Goal: Transaction & Acquisition: Purchase product/service

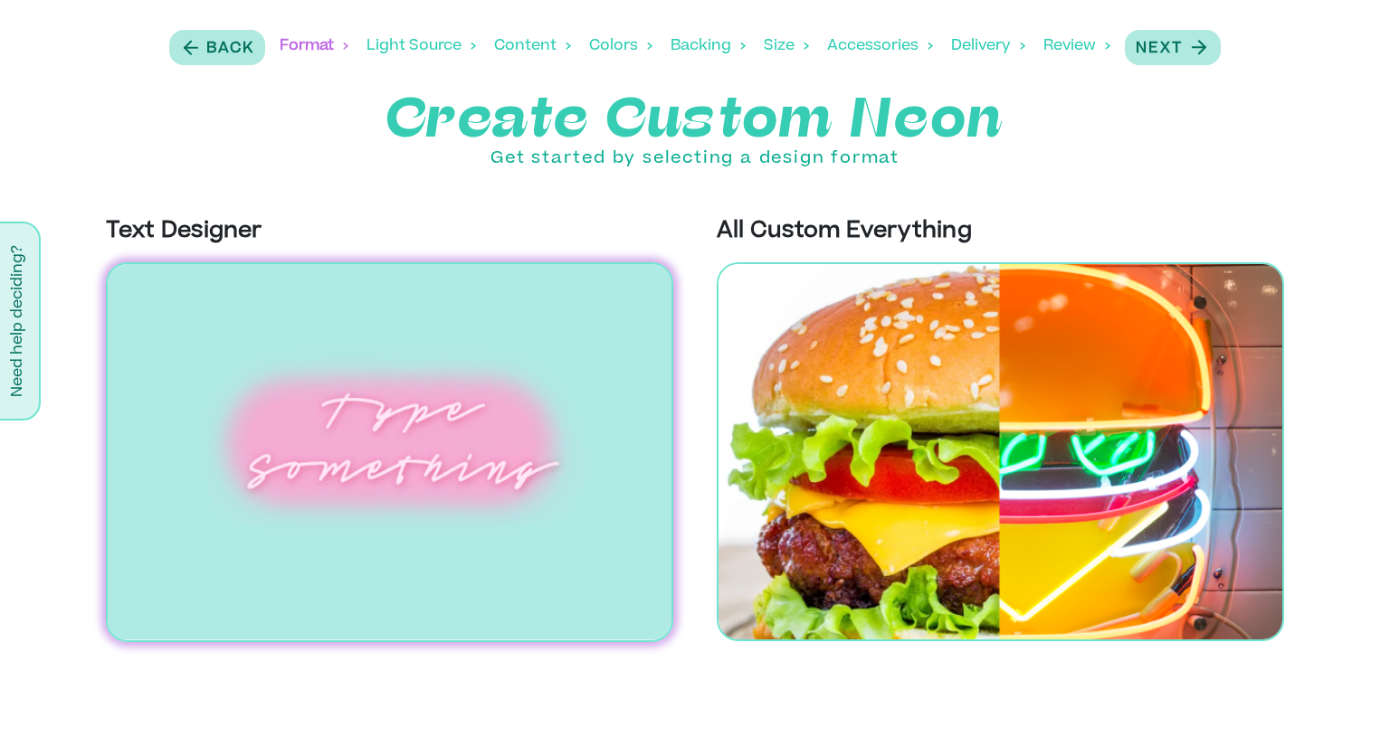
click at [318, 397] on img at bounding box center [389, 452] width 567 height 380
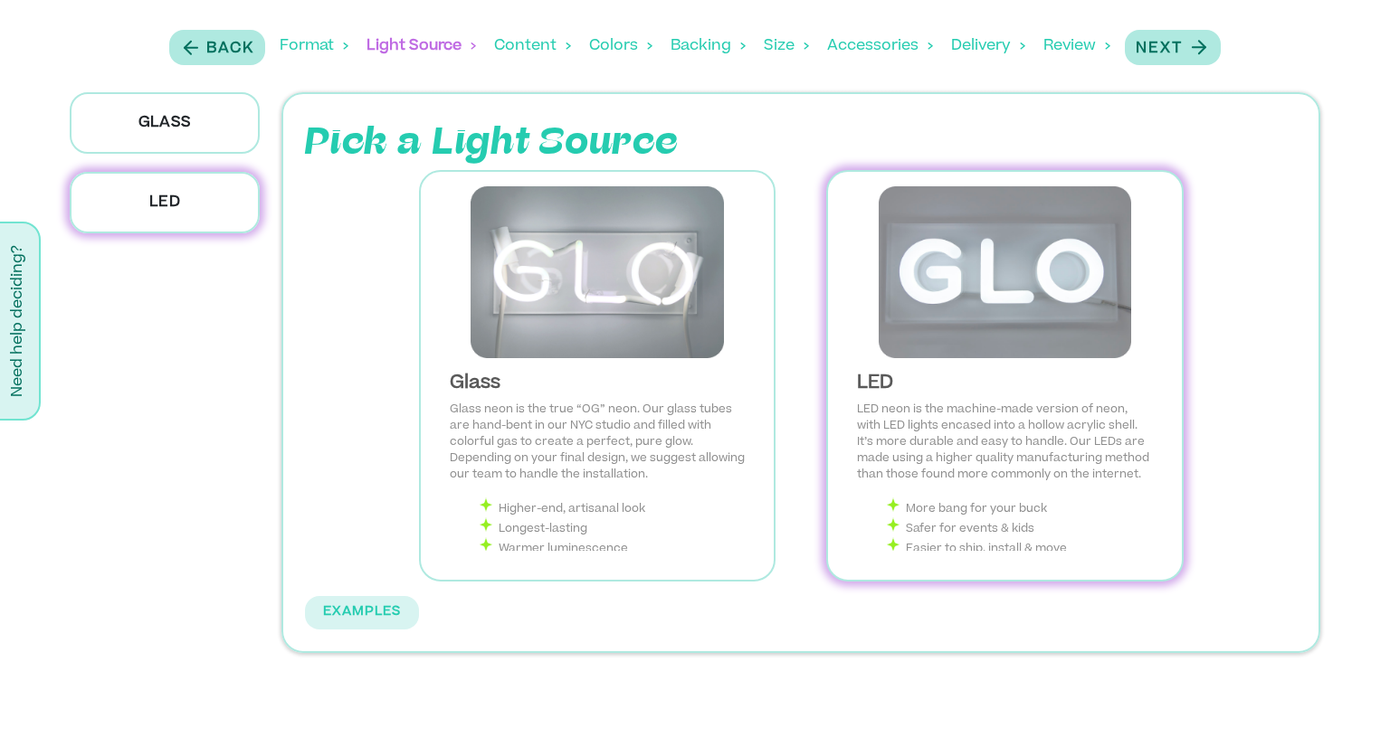
click at [1003, 255] on img at bounding box center [1004, 272] width 324 height 172
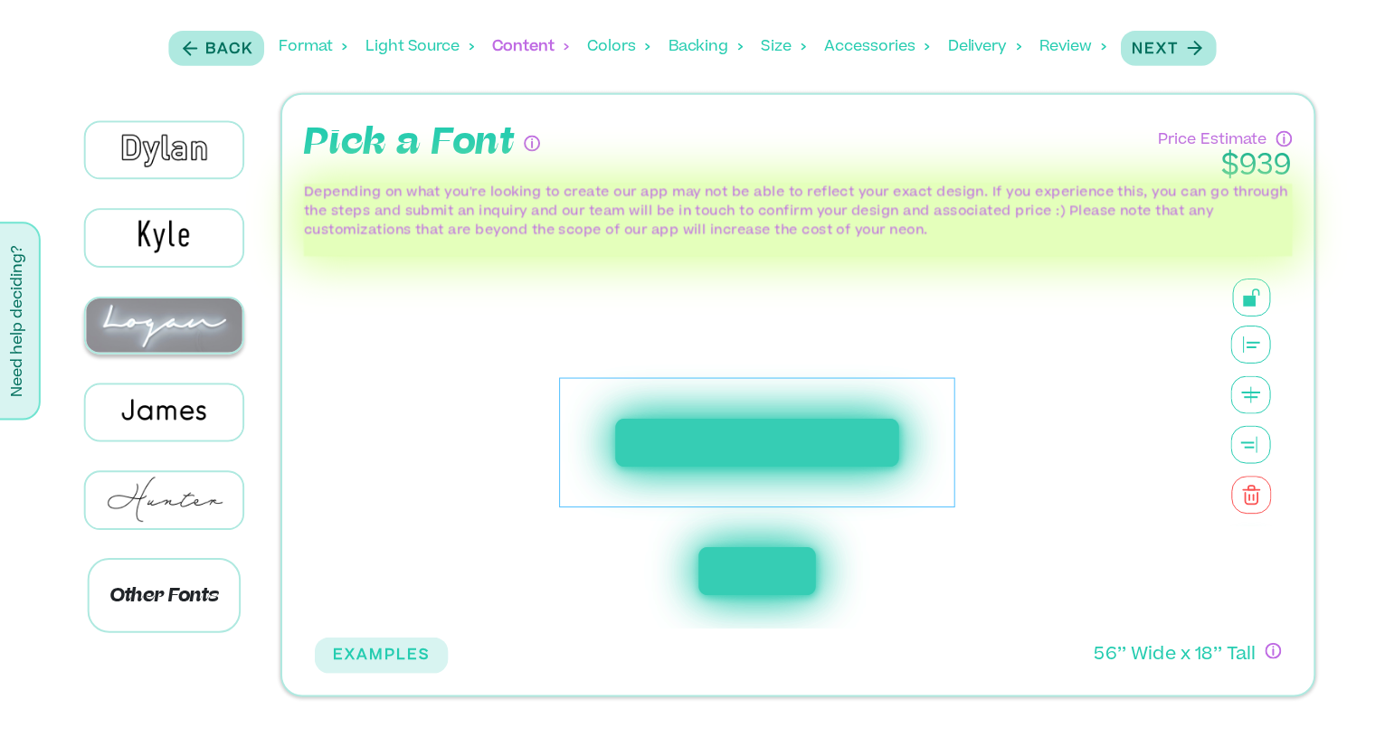
scroll to position [452, 0]
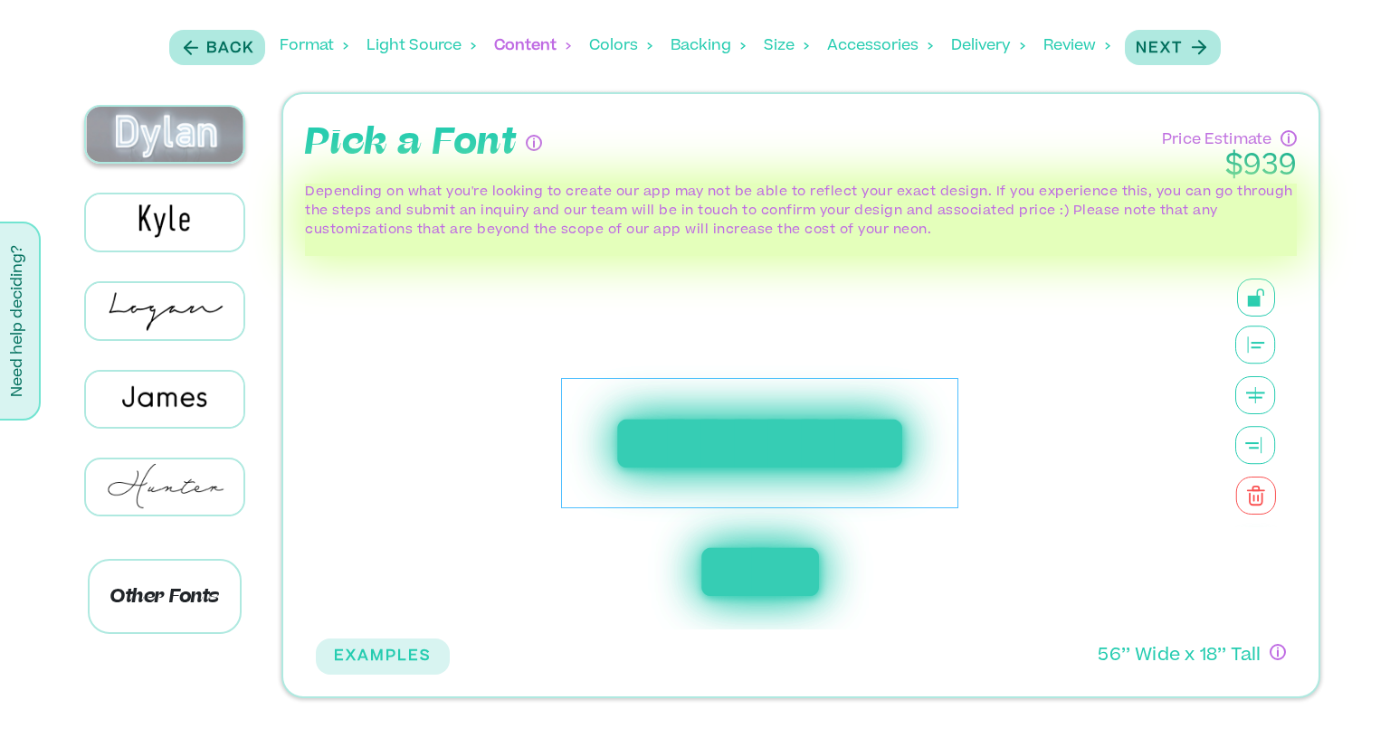
click at [186, 162] on img at bounding box center [164, 134] width 157 height 55
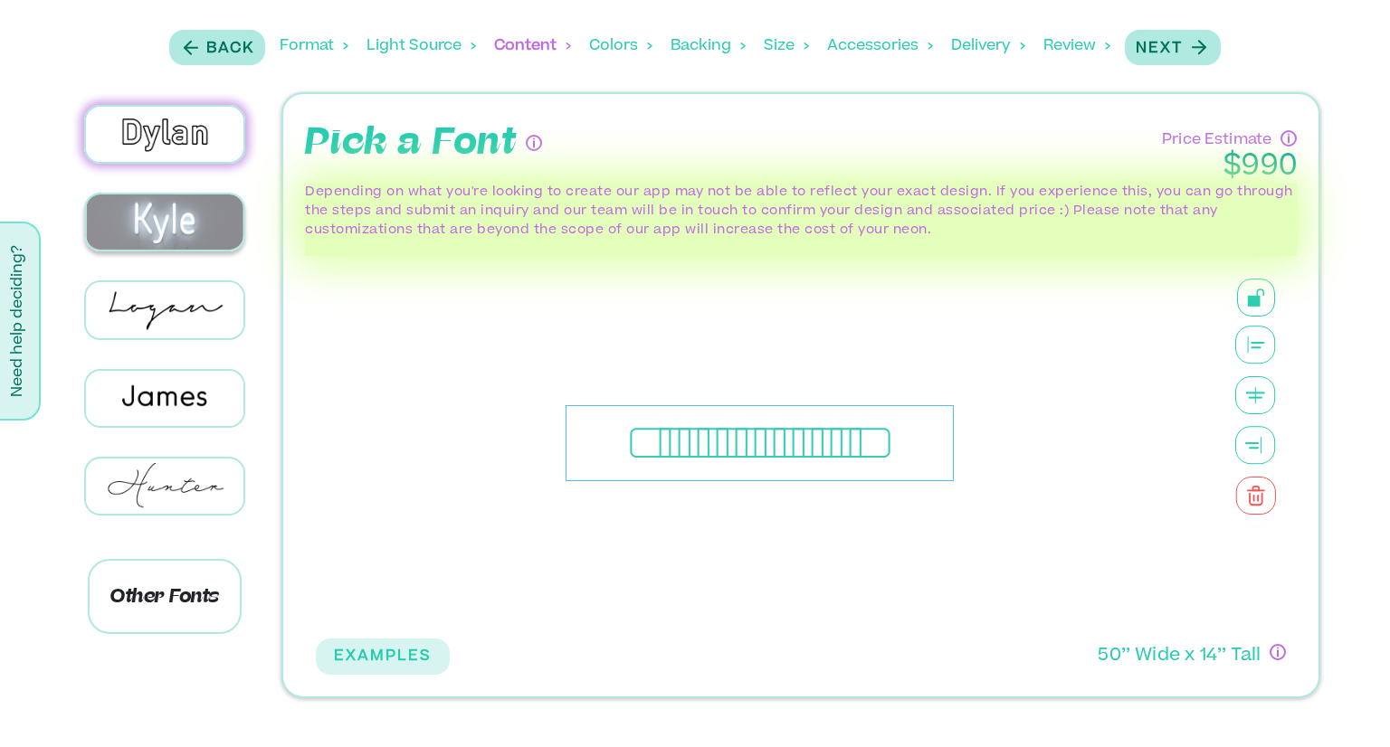
click at [187, 250] on img at bounding box center [164, 222] width 157 height 55
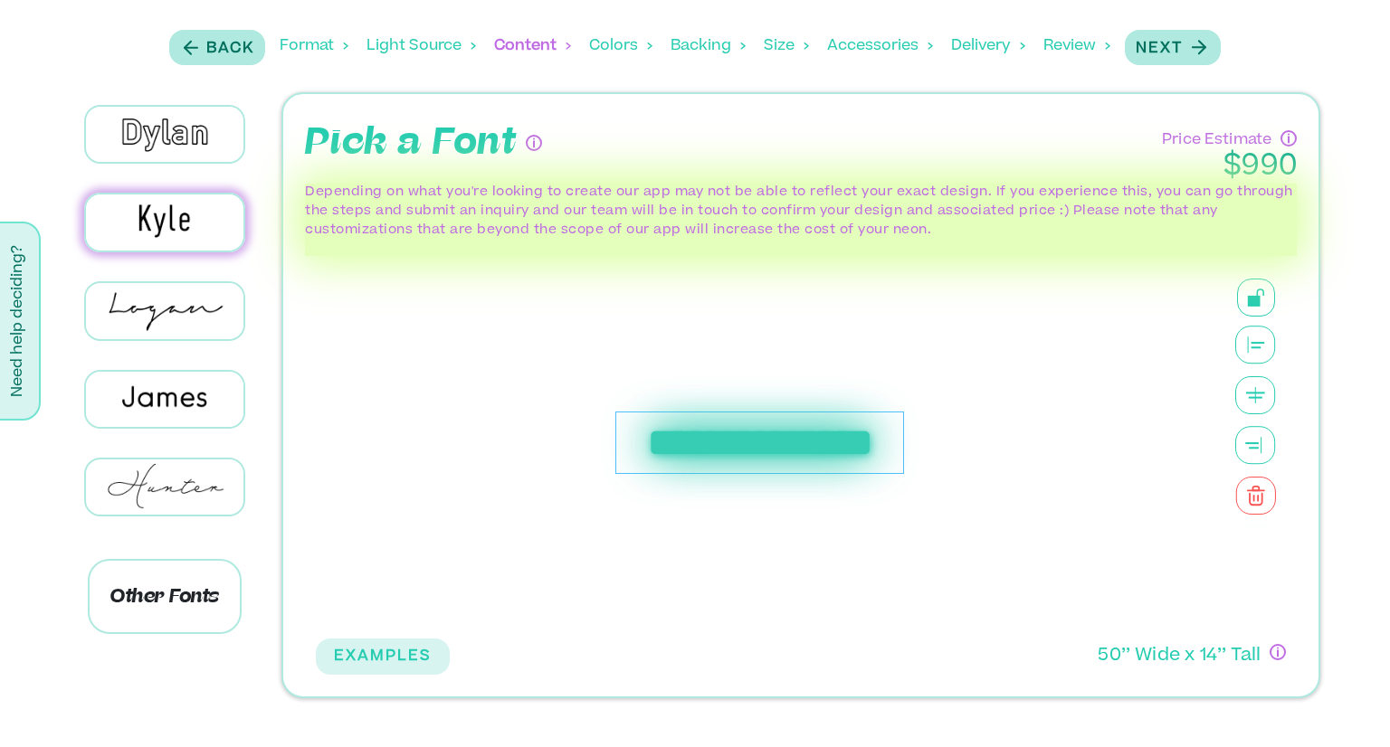
click at [745, 440] on div "**********" at bounding box center [760, 443] width 290 height 62
click at [185, 700] on html "**********" at bounding box center [695, 356] width 1390 height 713
drag, startPoint x: 845, startPoint y: 439, endPoint x: 224, endPoint y: 660, distance: 659.7
click at [224, 660] on div "Other Fonts" at bounding box center [165, 395] width 212 height 606
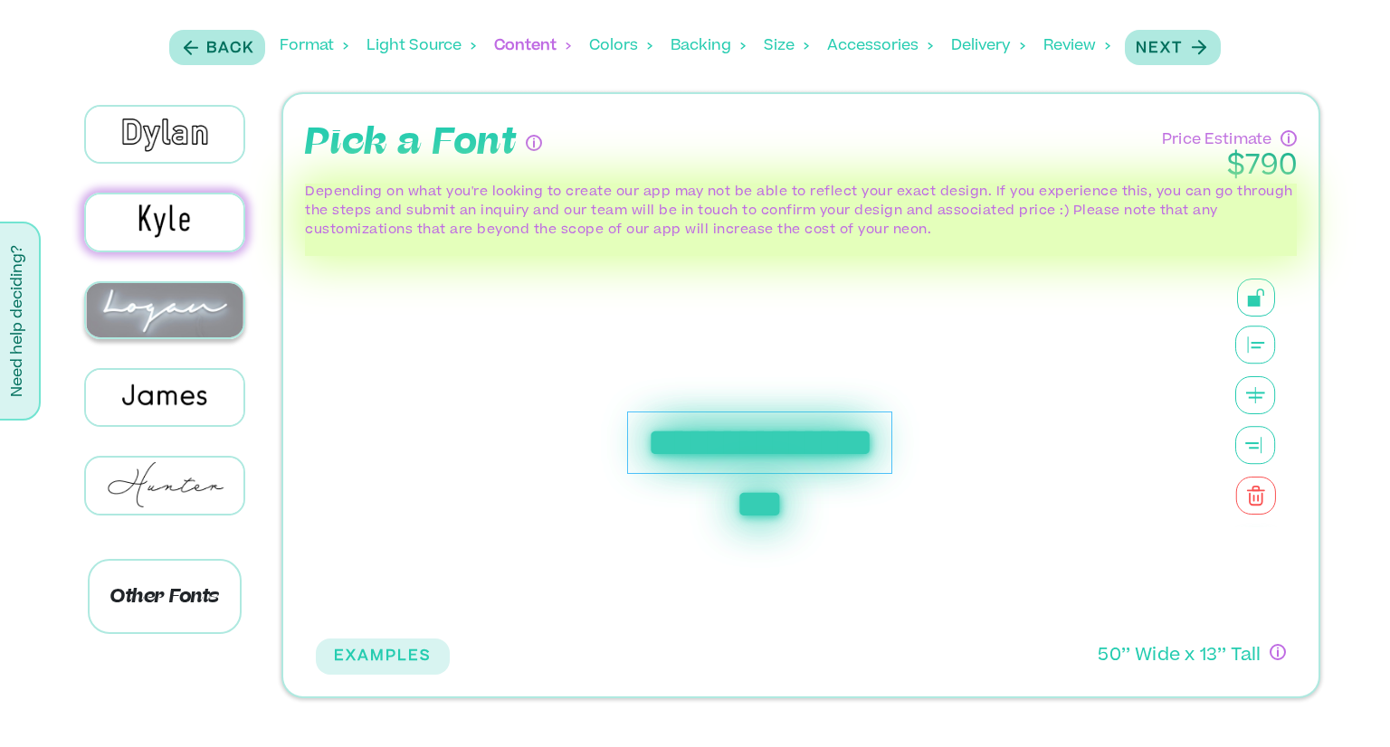
click at [190, 338] on img at bounding box center [164, 310] width 157 height 55
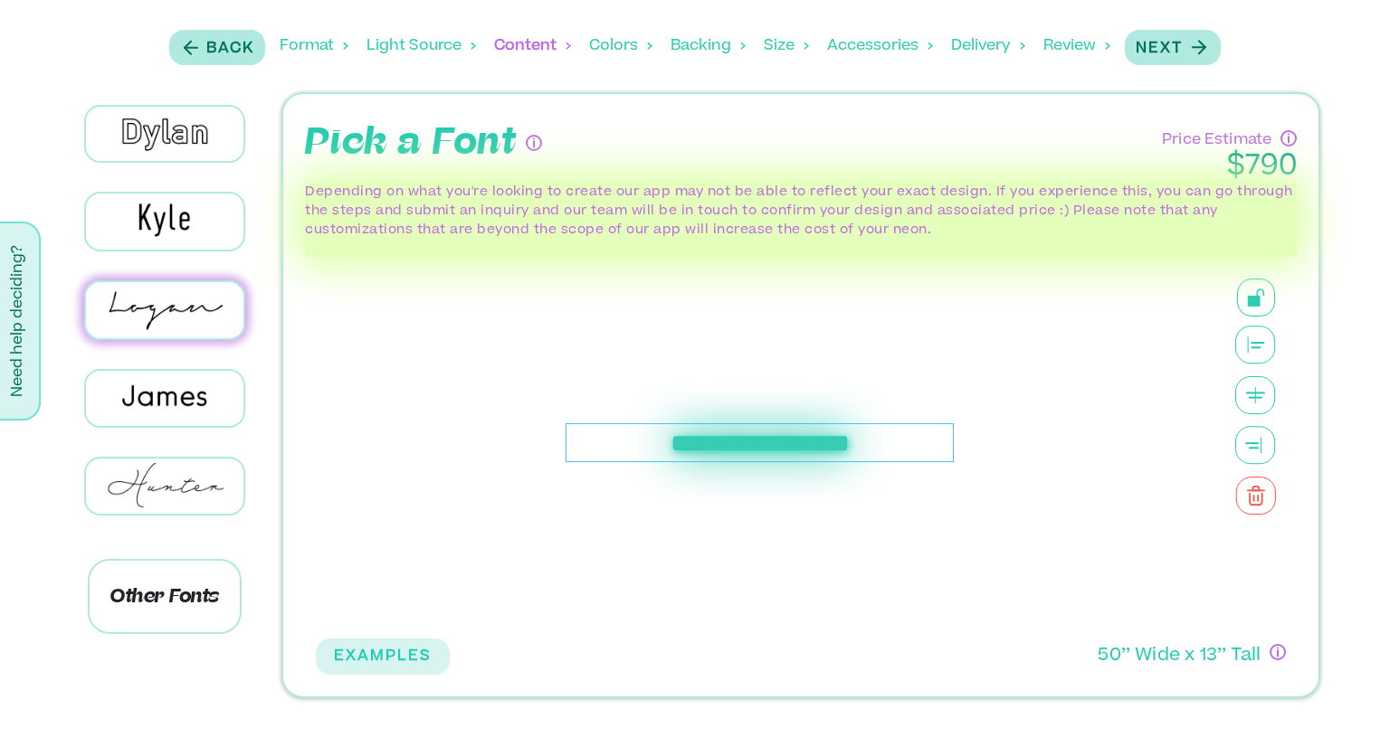
click at [125, 74] on img at bounding box center [164, 46] width 157 height 55
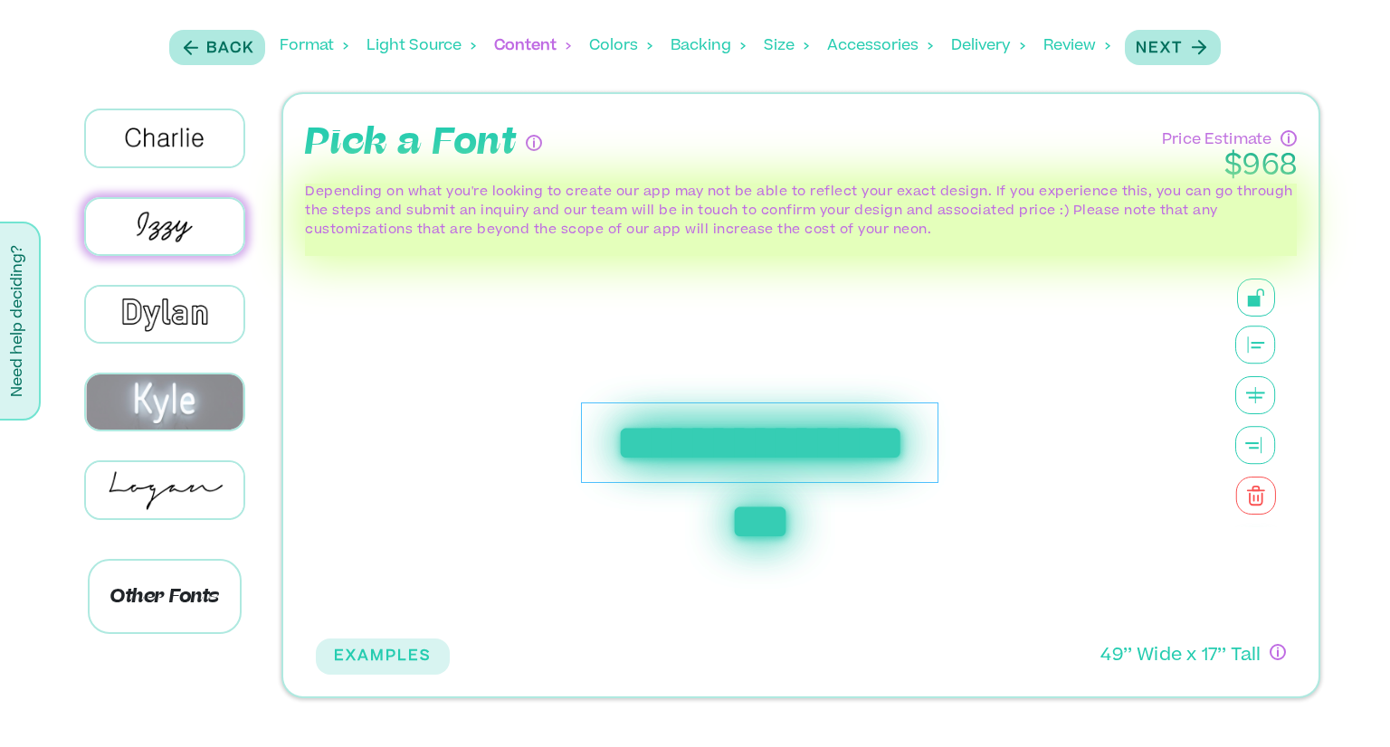
scroll to position [0, 0]
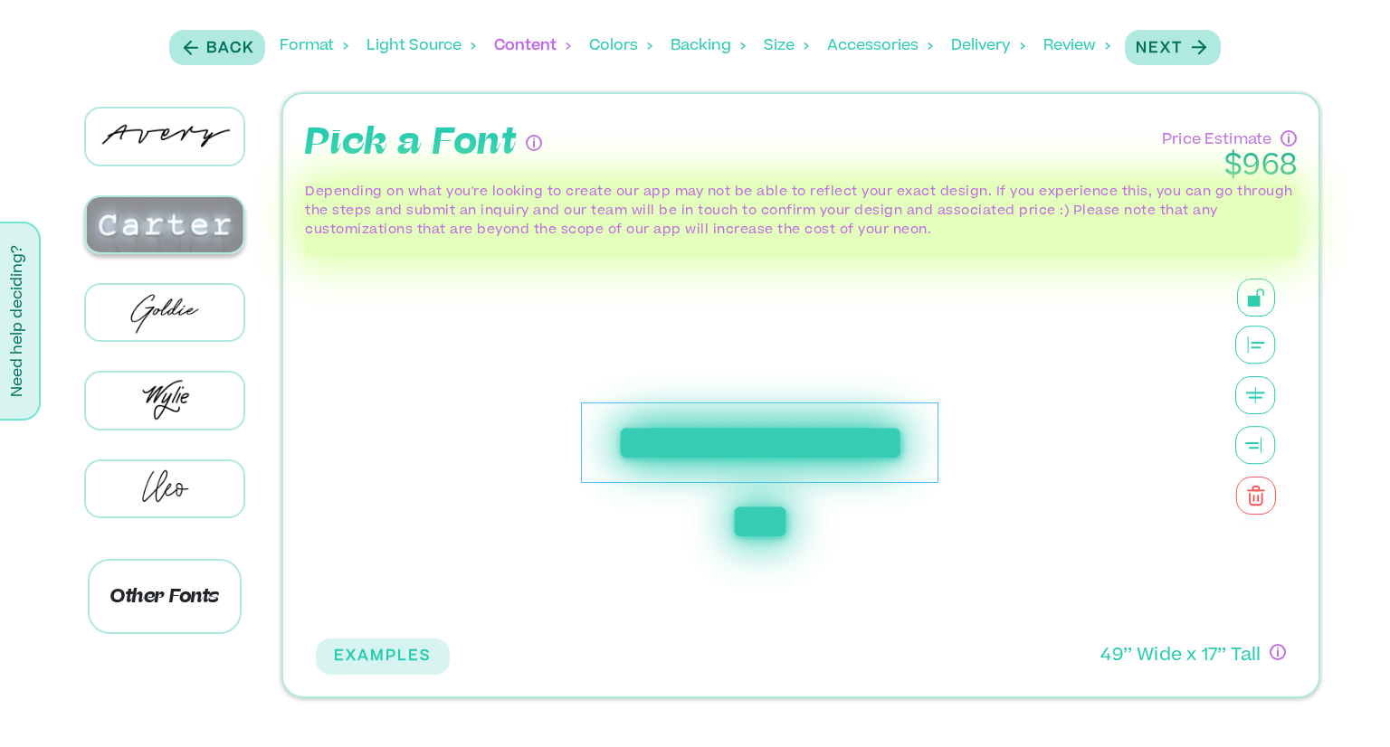
click at [122, 197] on img at bounding box center [164, 224] width 157 height 55
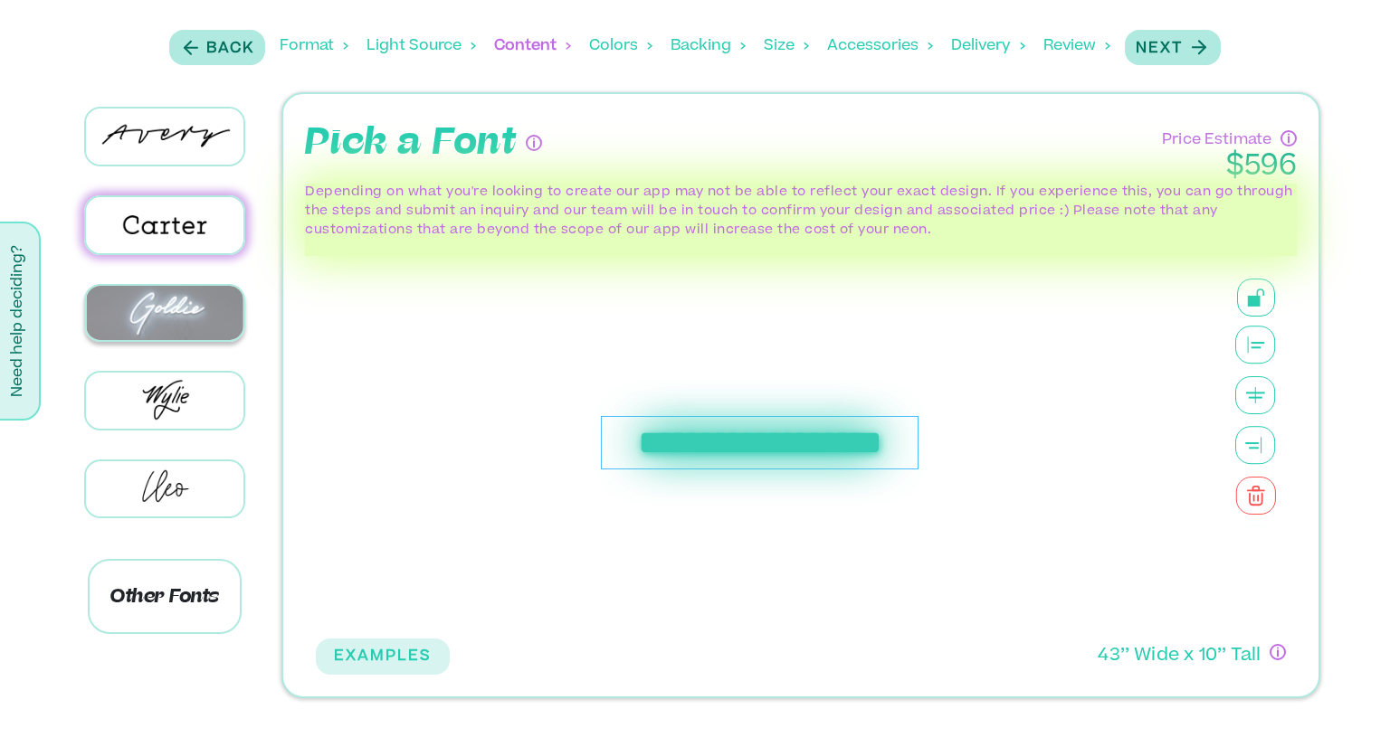
click at [193, 309] on img at bounding box center [164, 313] width 157 height 55
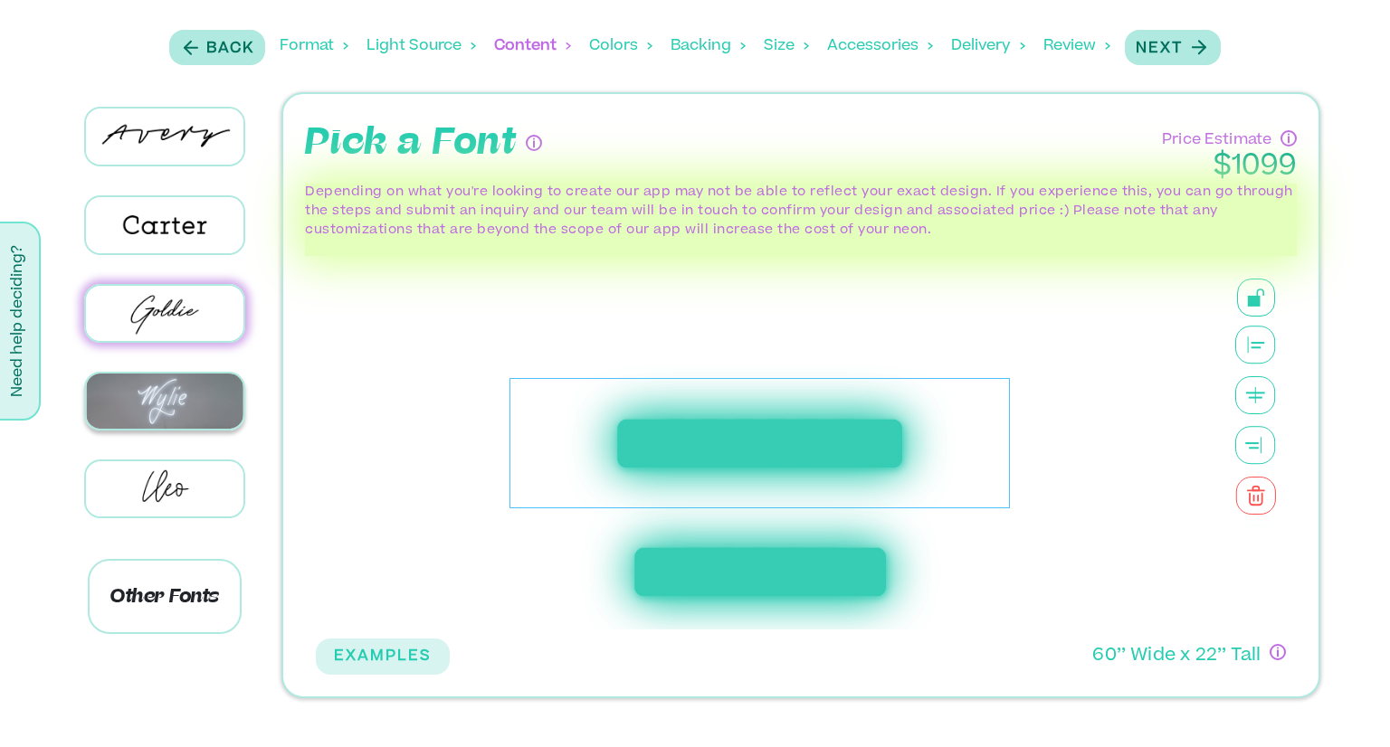
click at [183, 408] on img at bounding box center [164, 401] width 157 height 55
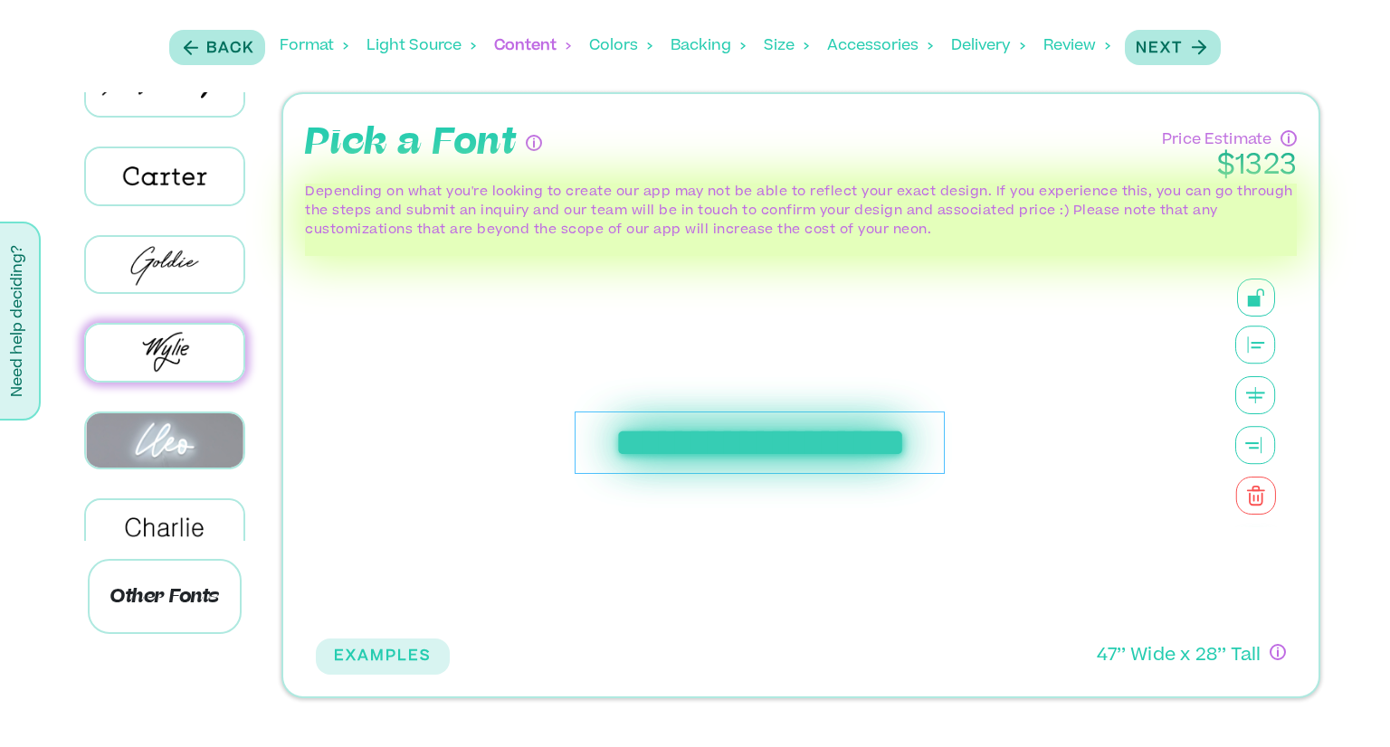
scroll to position [181, 0]
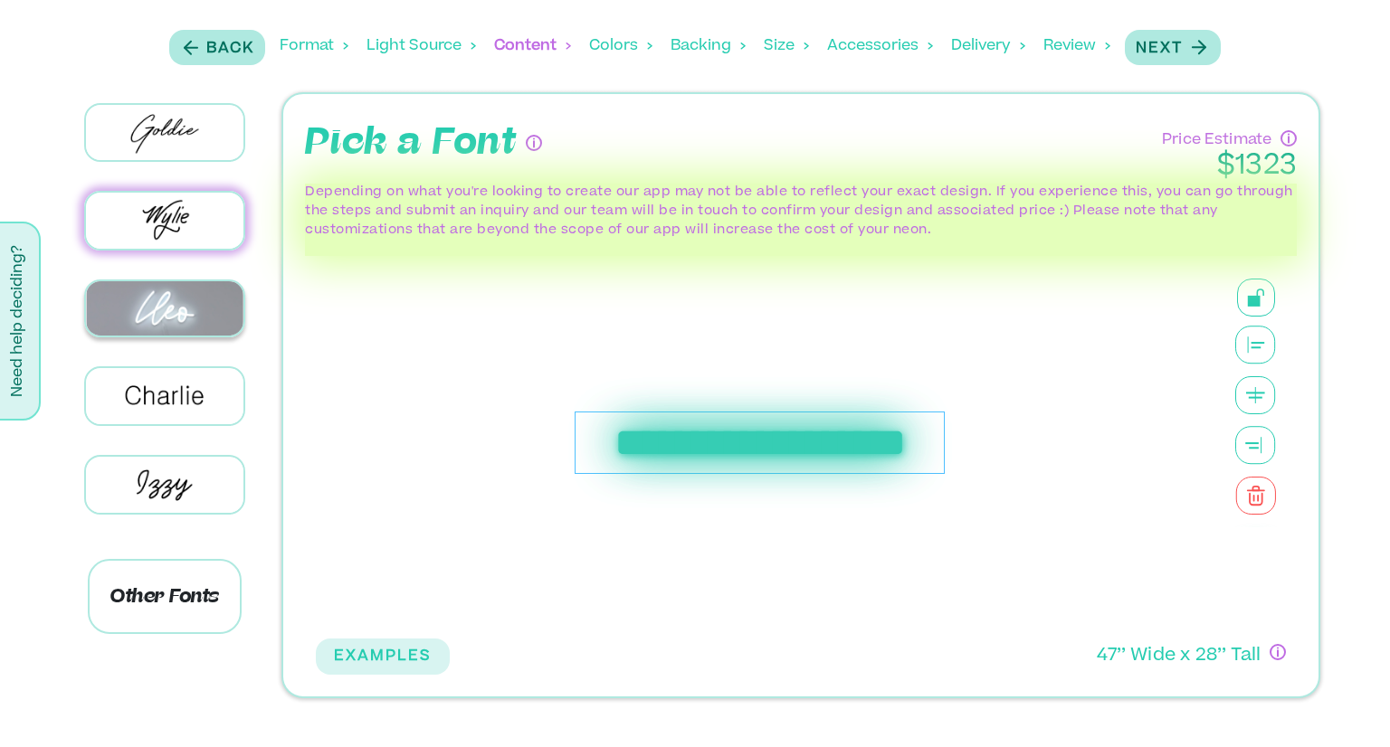
click at [166, 281] on img at bounding box center [164, 308] width 157 height 55
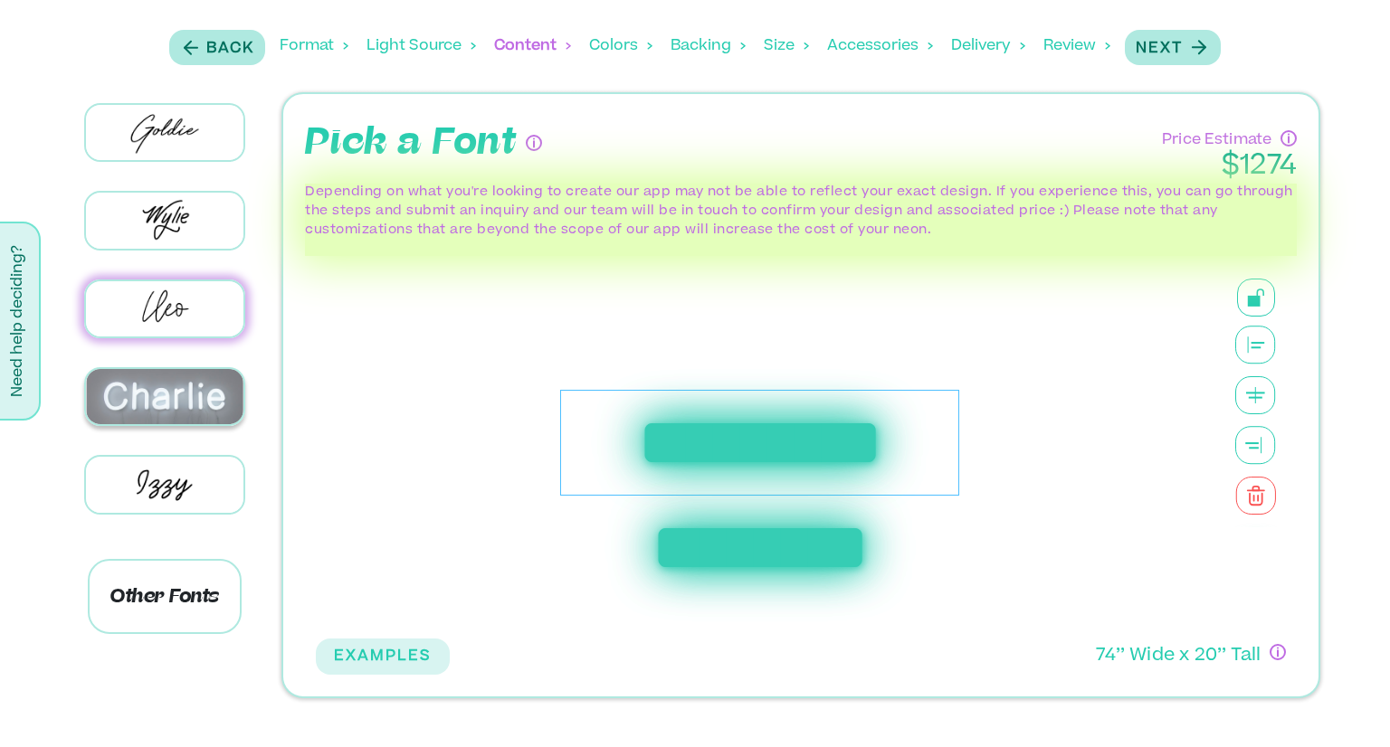
click at [175, 385] on img at bounding box center [164, 396] width 157 height 55
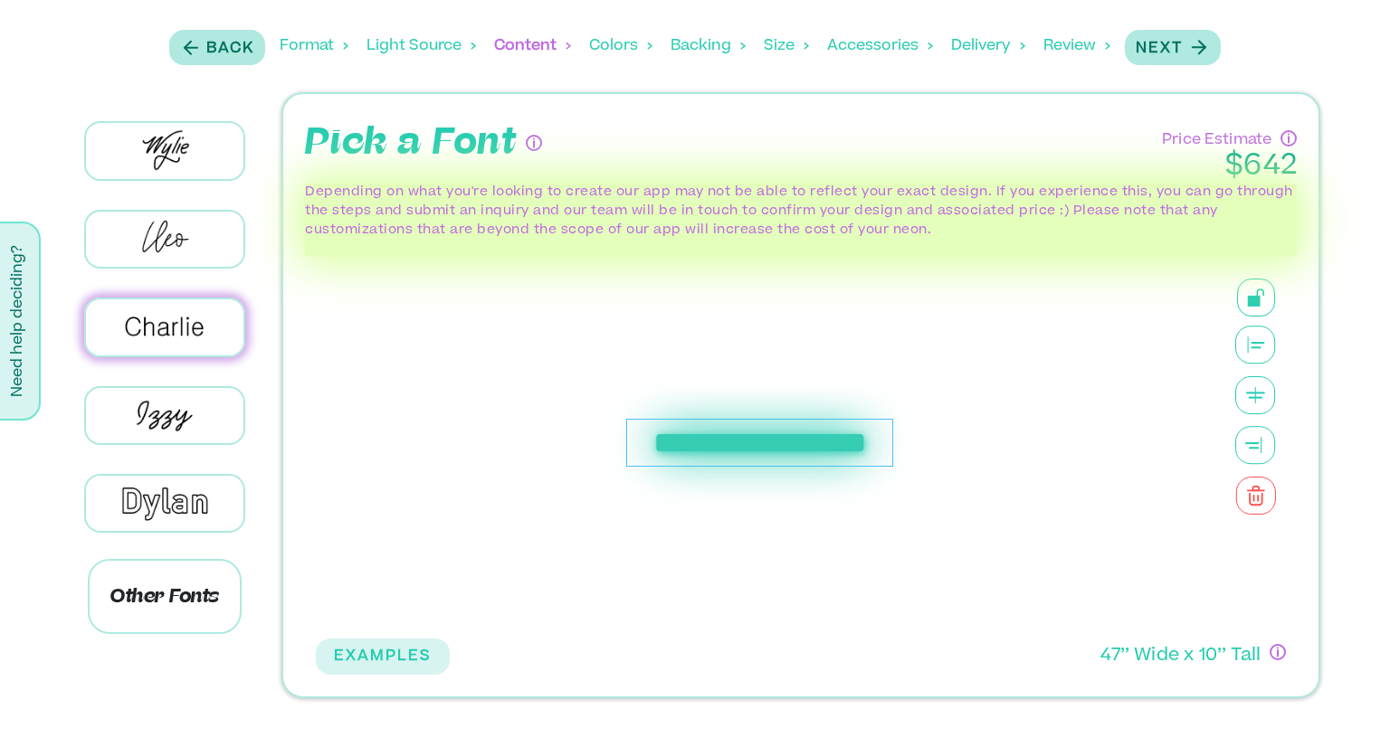
scroll to position [362, 0]
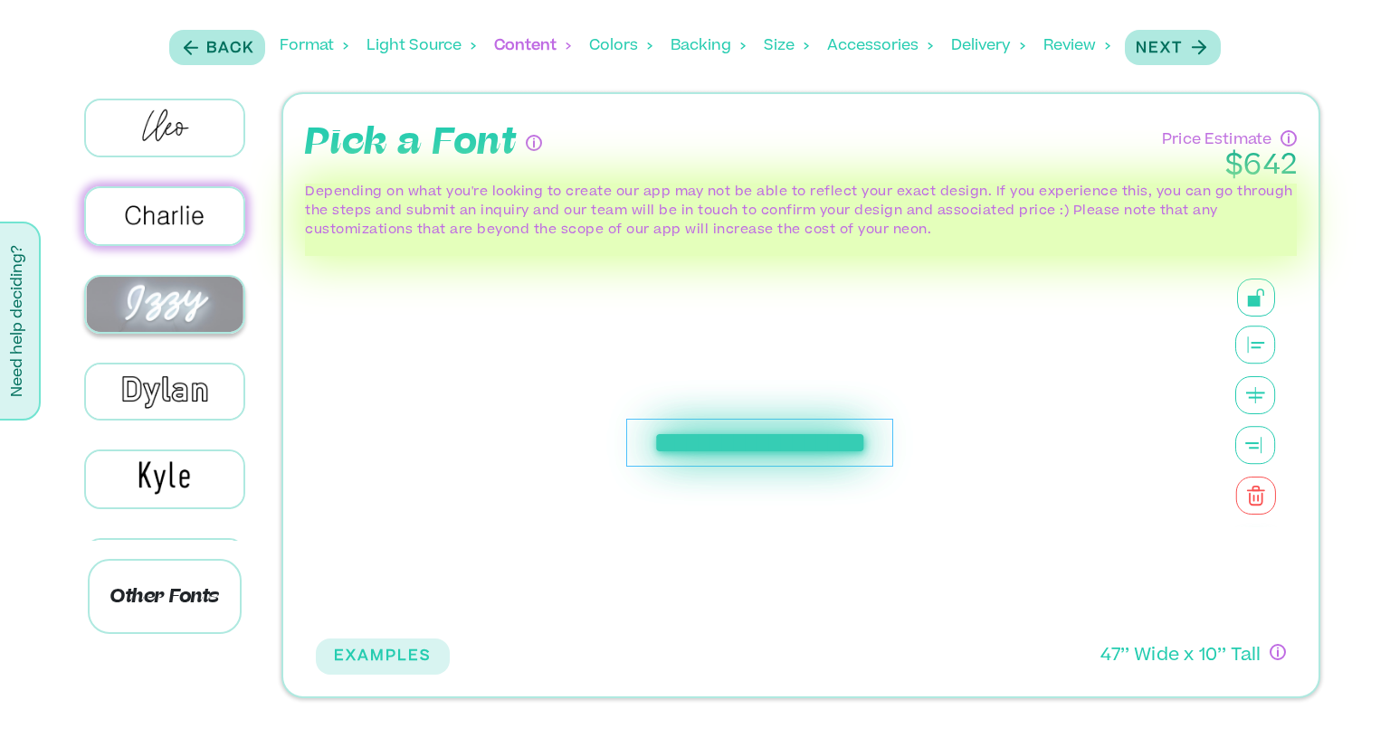
click at [198, 294] on img at bounding box center [164, 304] width 157 height 55
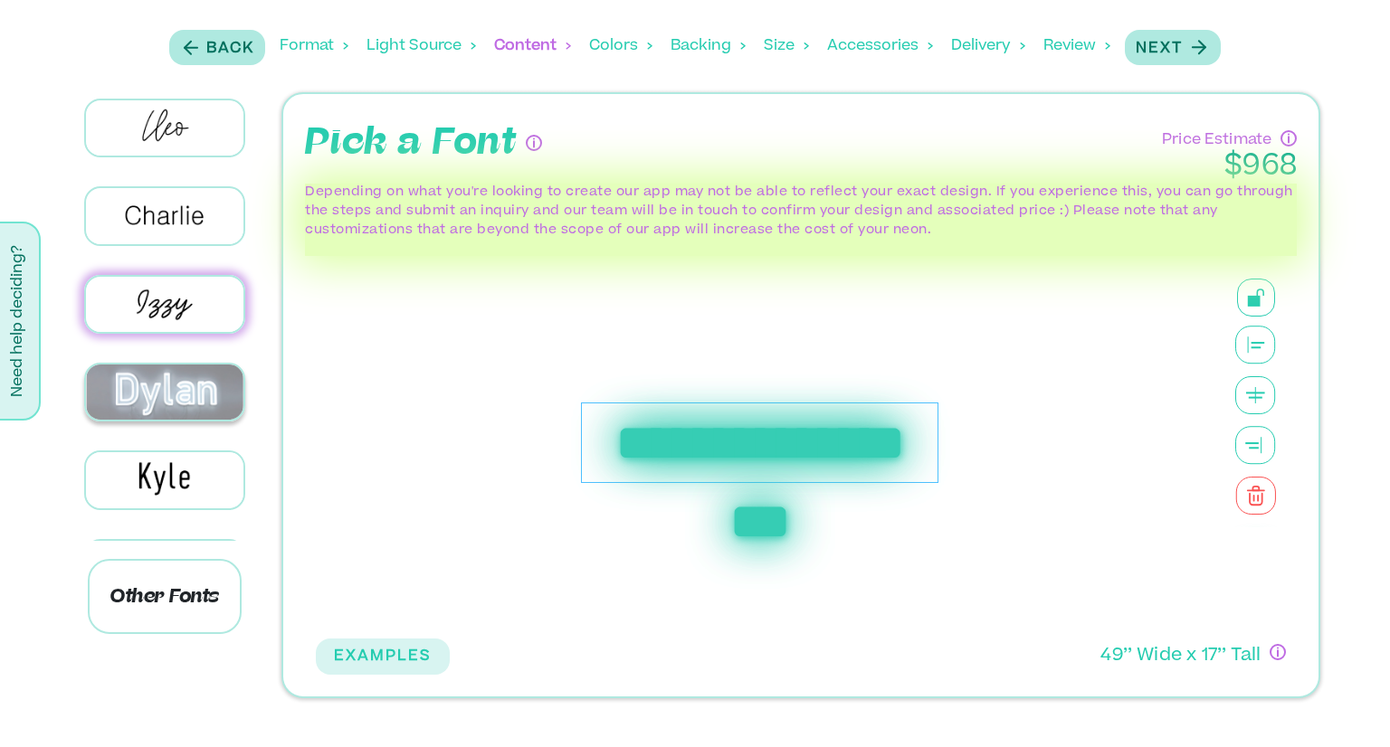
click at [212, 385] on img at bounding box center [164, 392] width 157 height 55
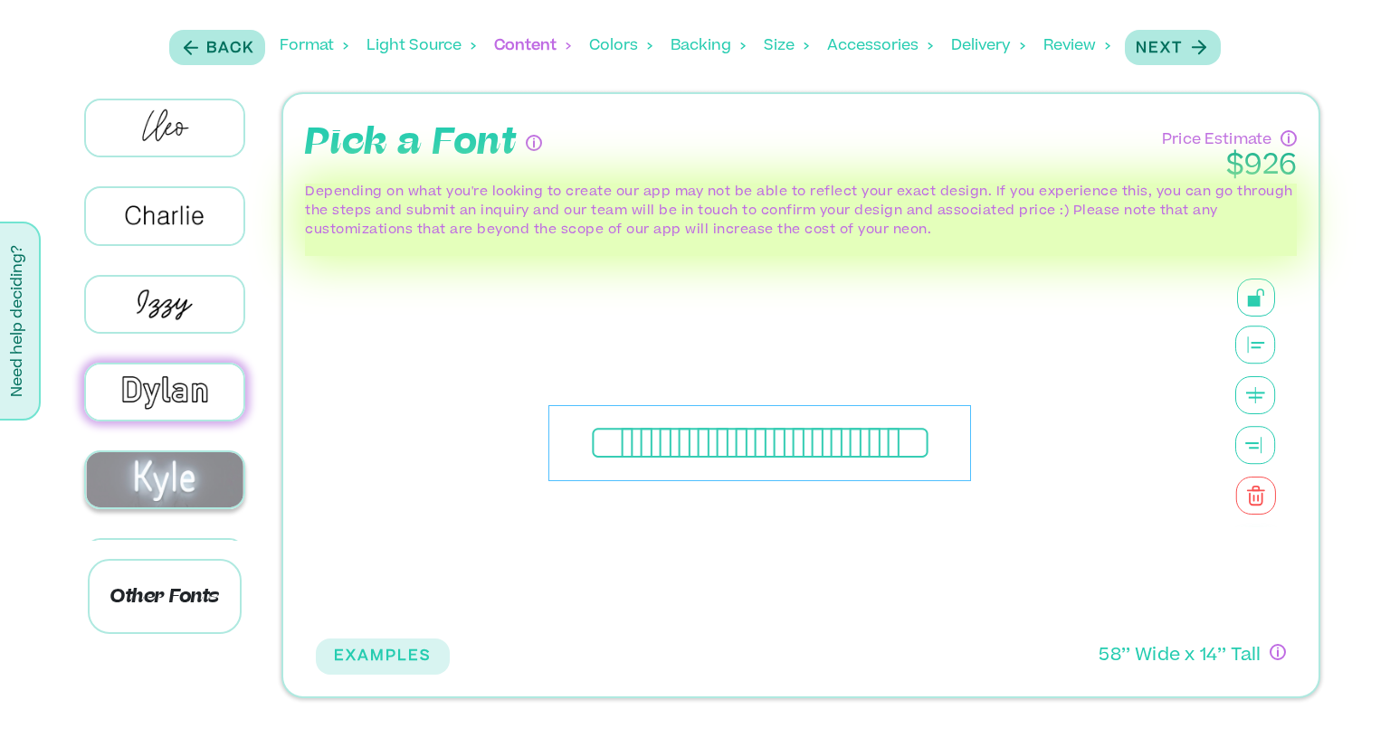
click at [210, 455] on img at bounding box center [164, 479] width 157 height 55
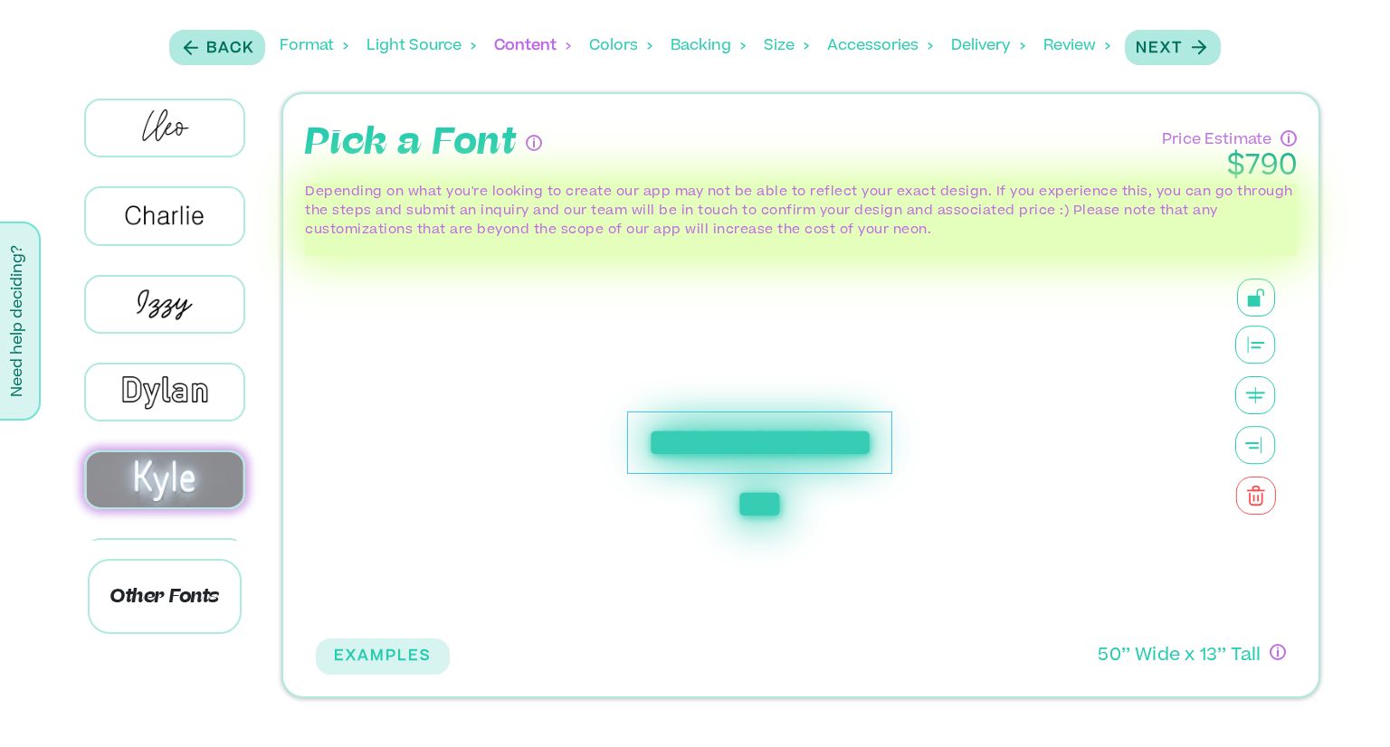
scroll to position [543, 0]
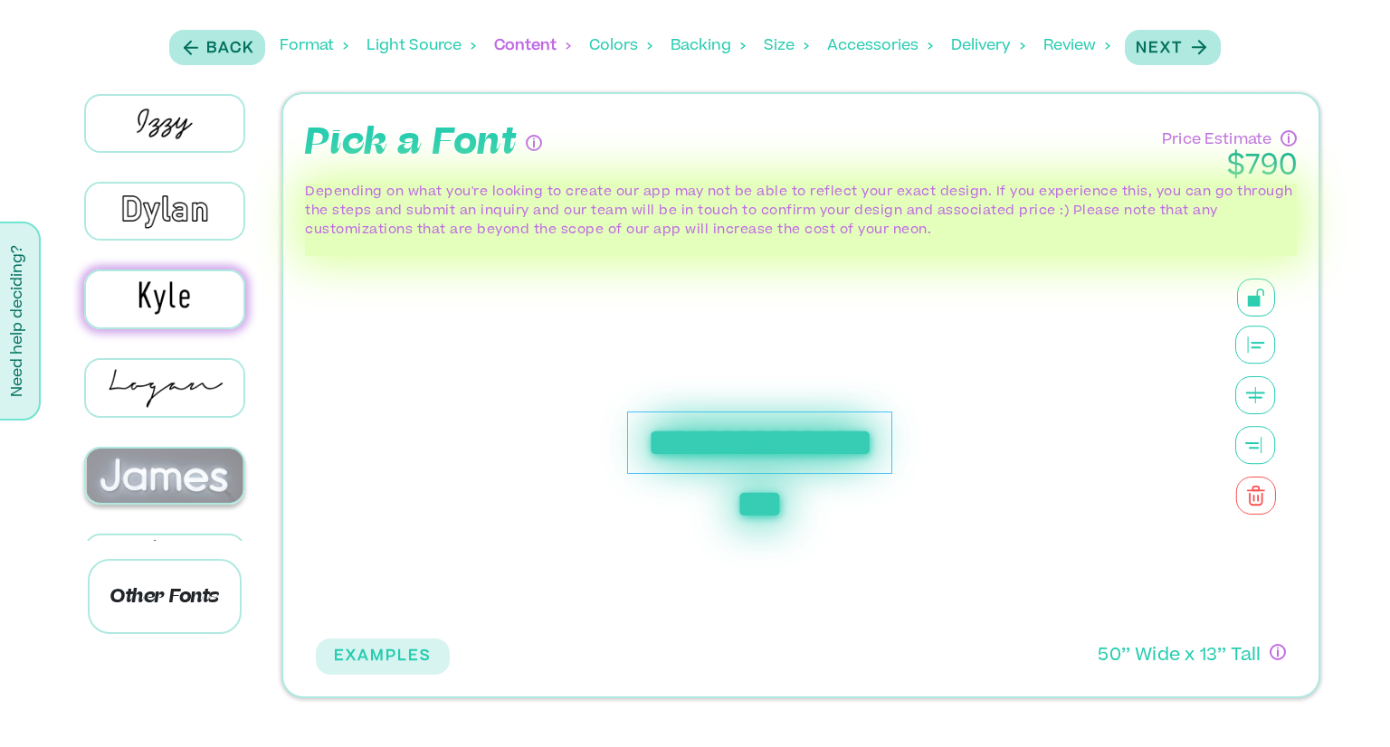
click at [161, 449] on img at bounding box center [164, 476] width 157 height 55
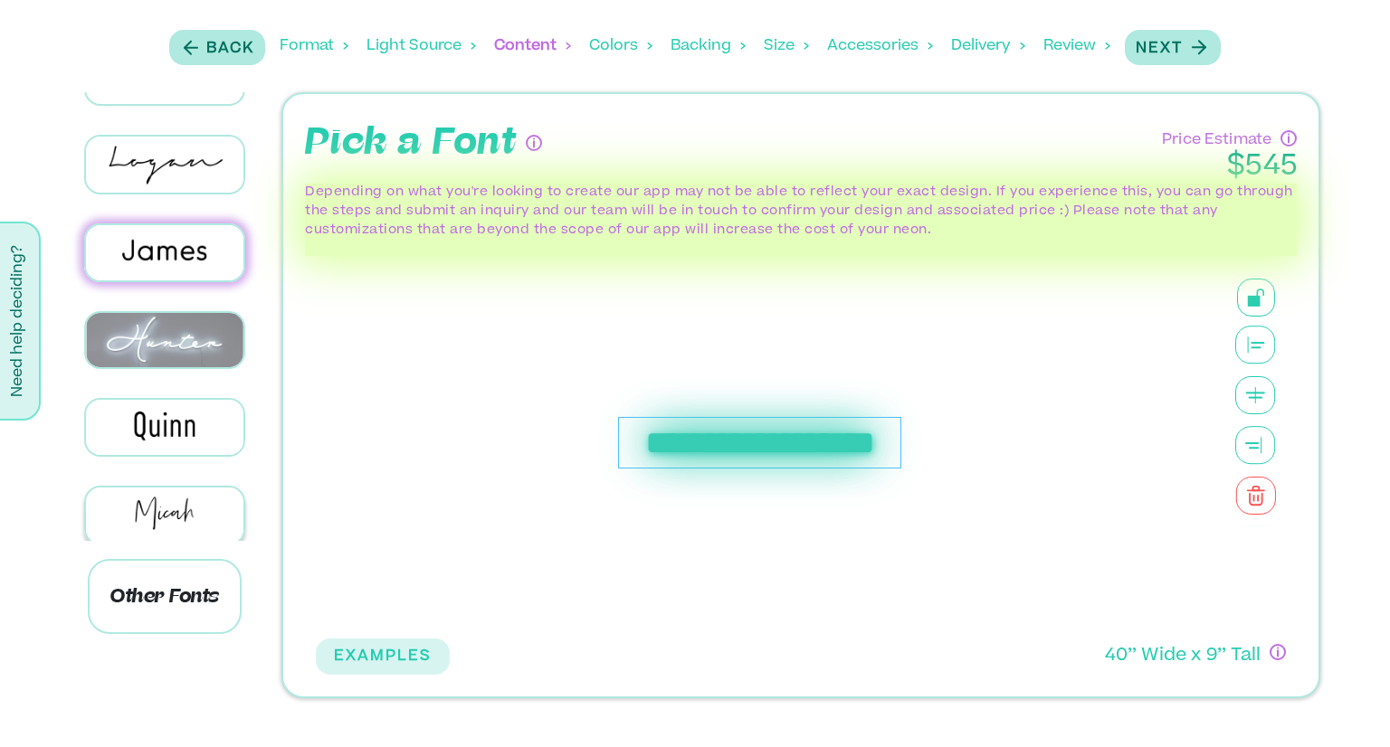
scroll to position [814, 0]
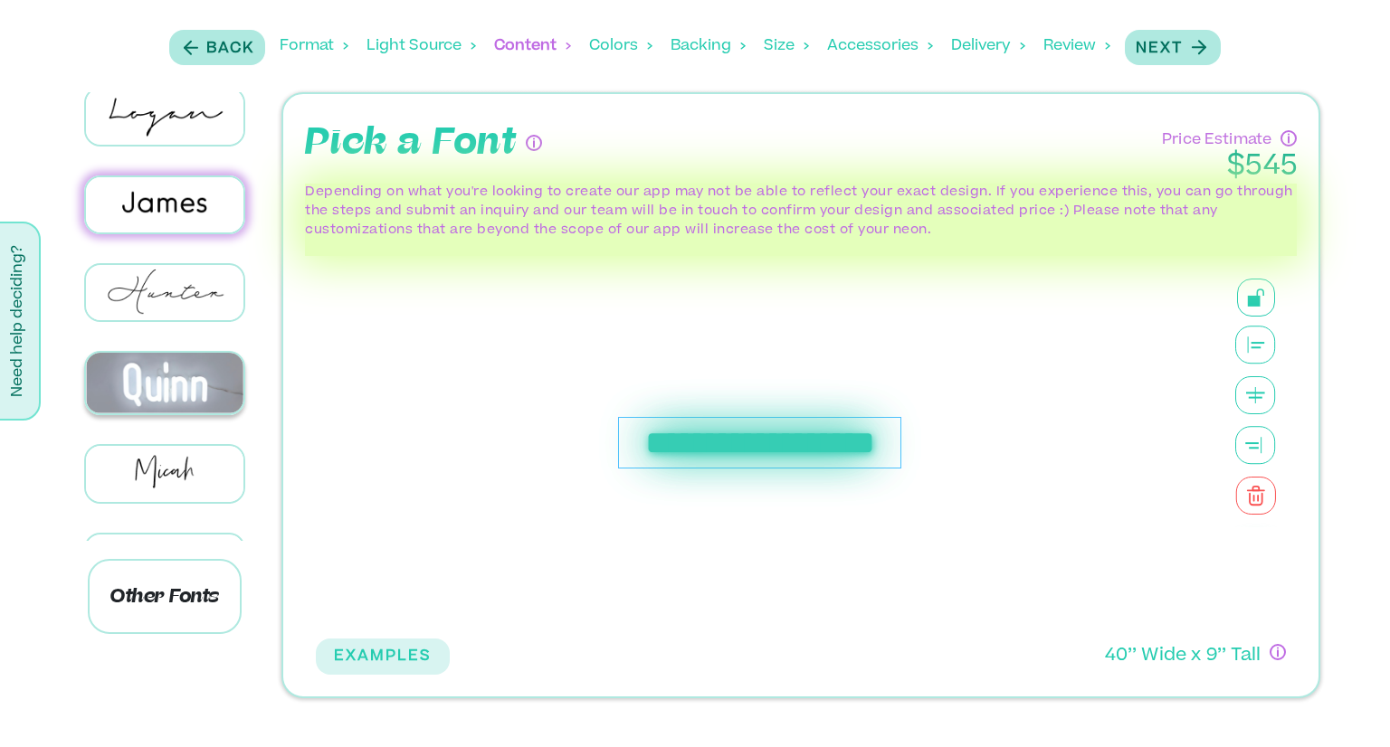
click at [168, 358] on img at bounding box center [164, 383] width 157 height 61
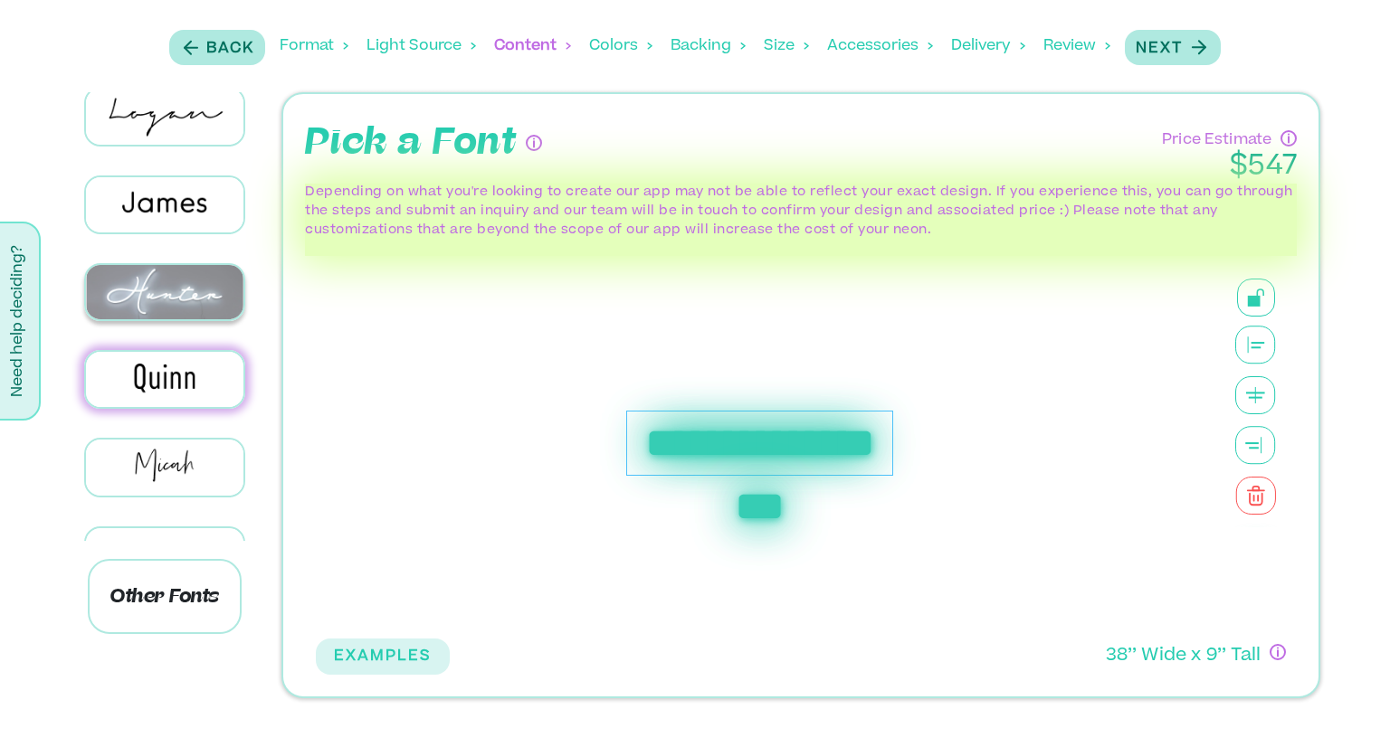
click at [162, 268] on img at bounding box center [164, 292] width 157 height 55
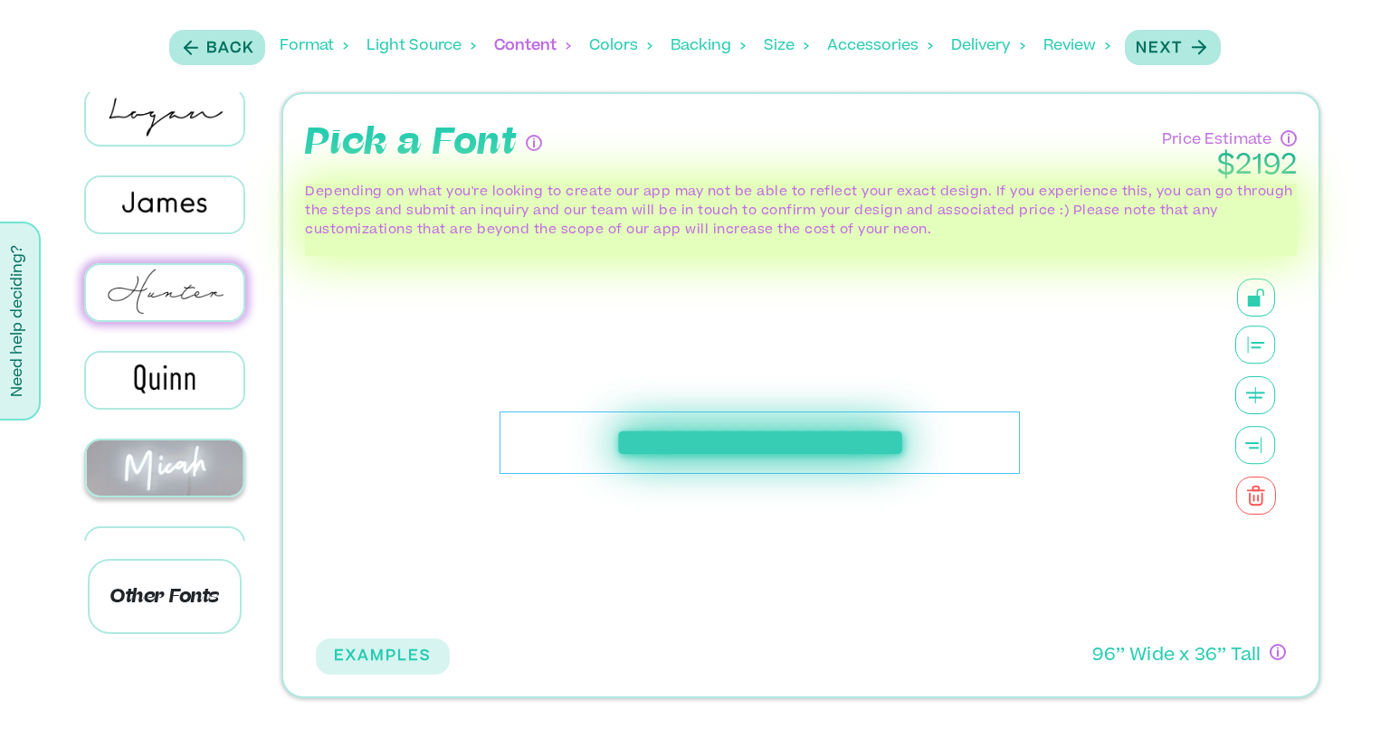
click at [201, 447] on img at bounding box center [164, 468] width 157 height 55
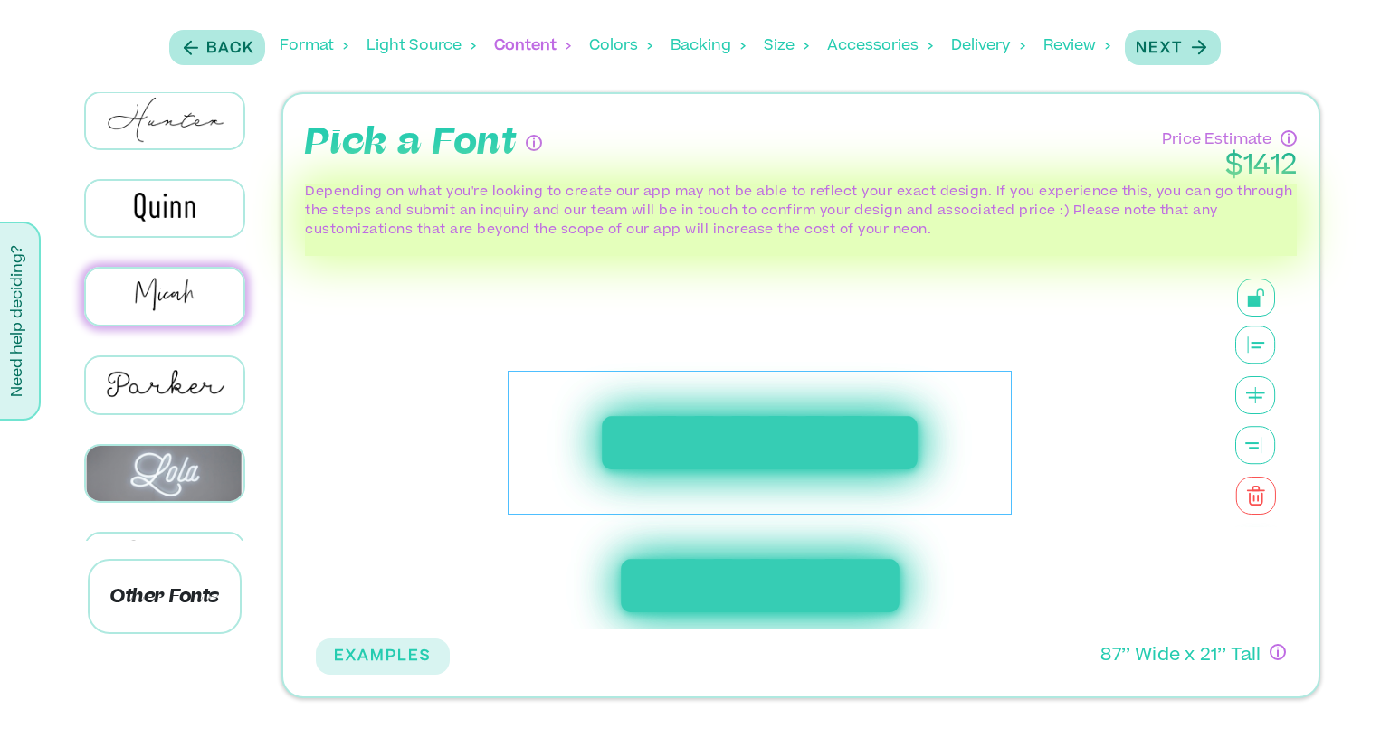
scroll to position [995, 0]
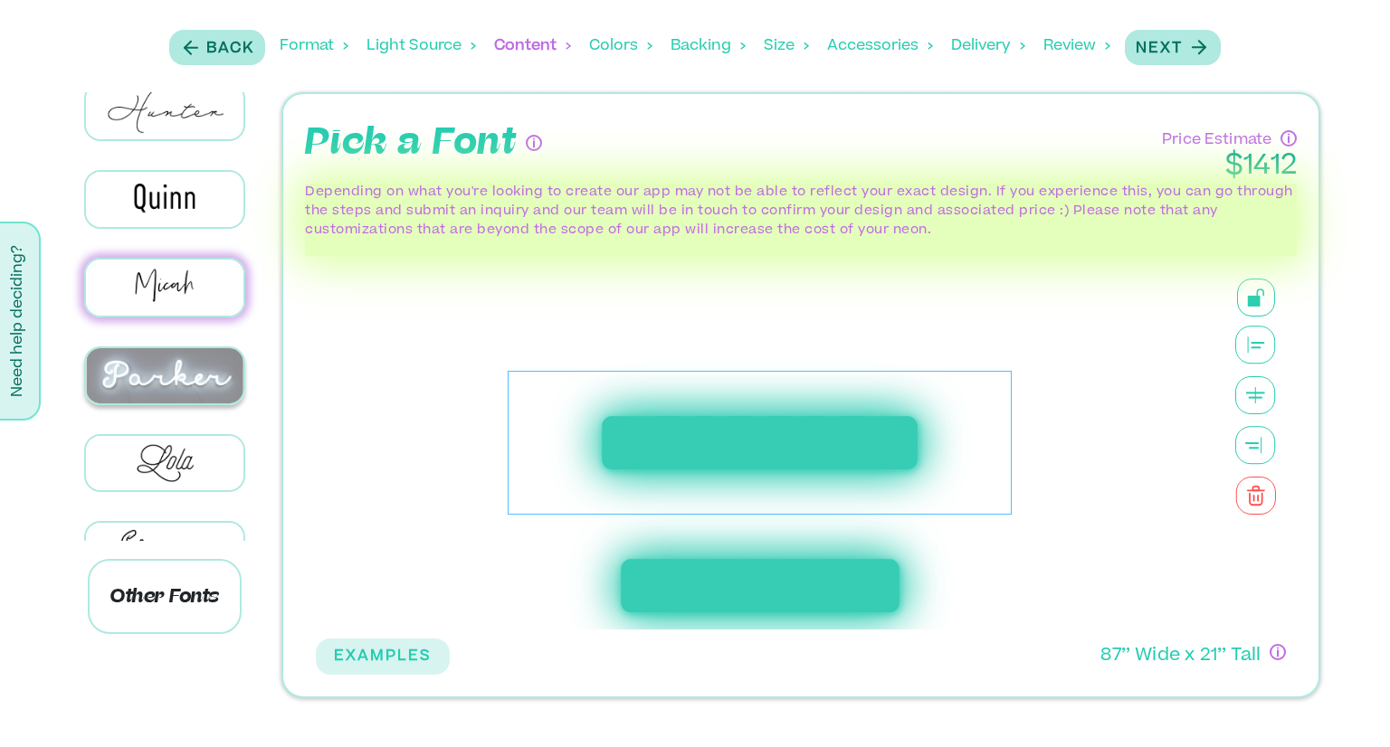
click at [181, 348] on img at bounding box center [164, 375] width 157 height 55
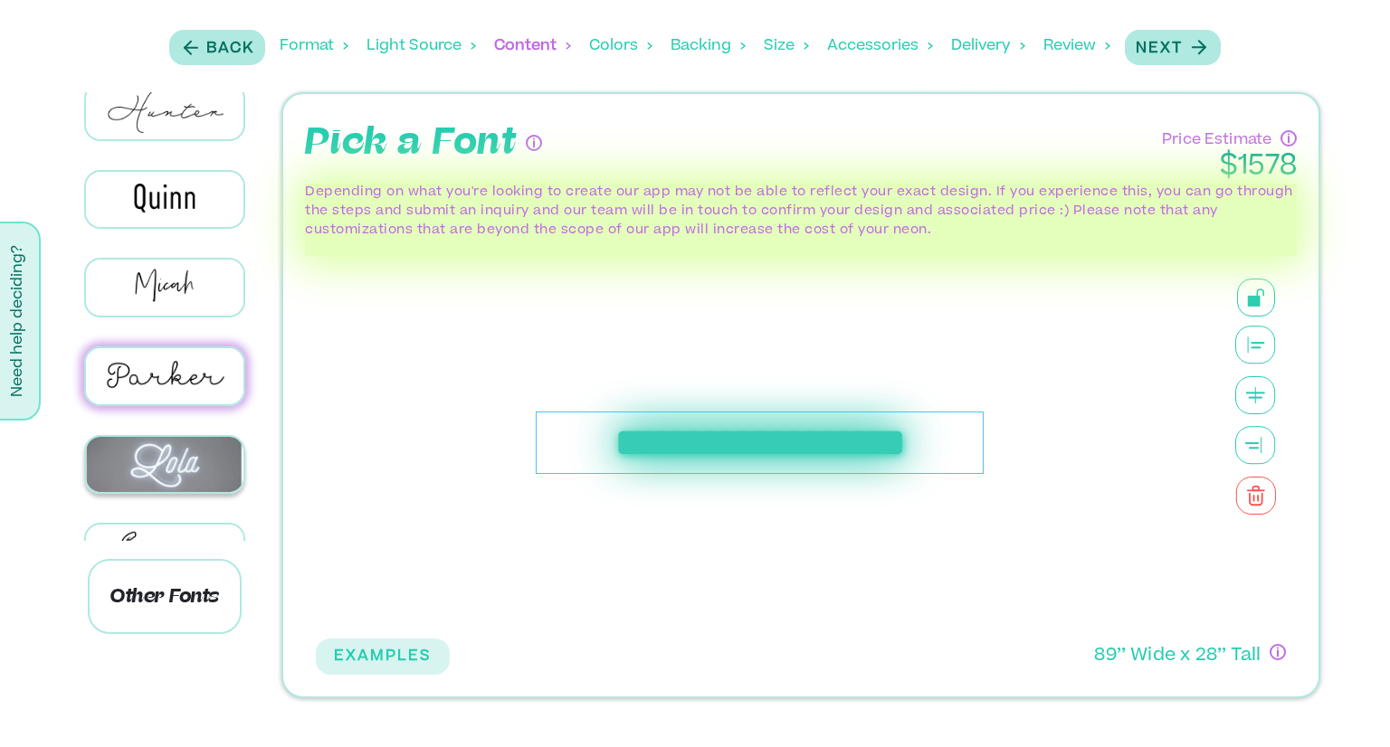
click at [197, 438] on img at bounding box center [164, 464] width 157 height 55
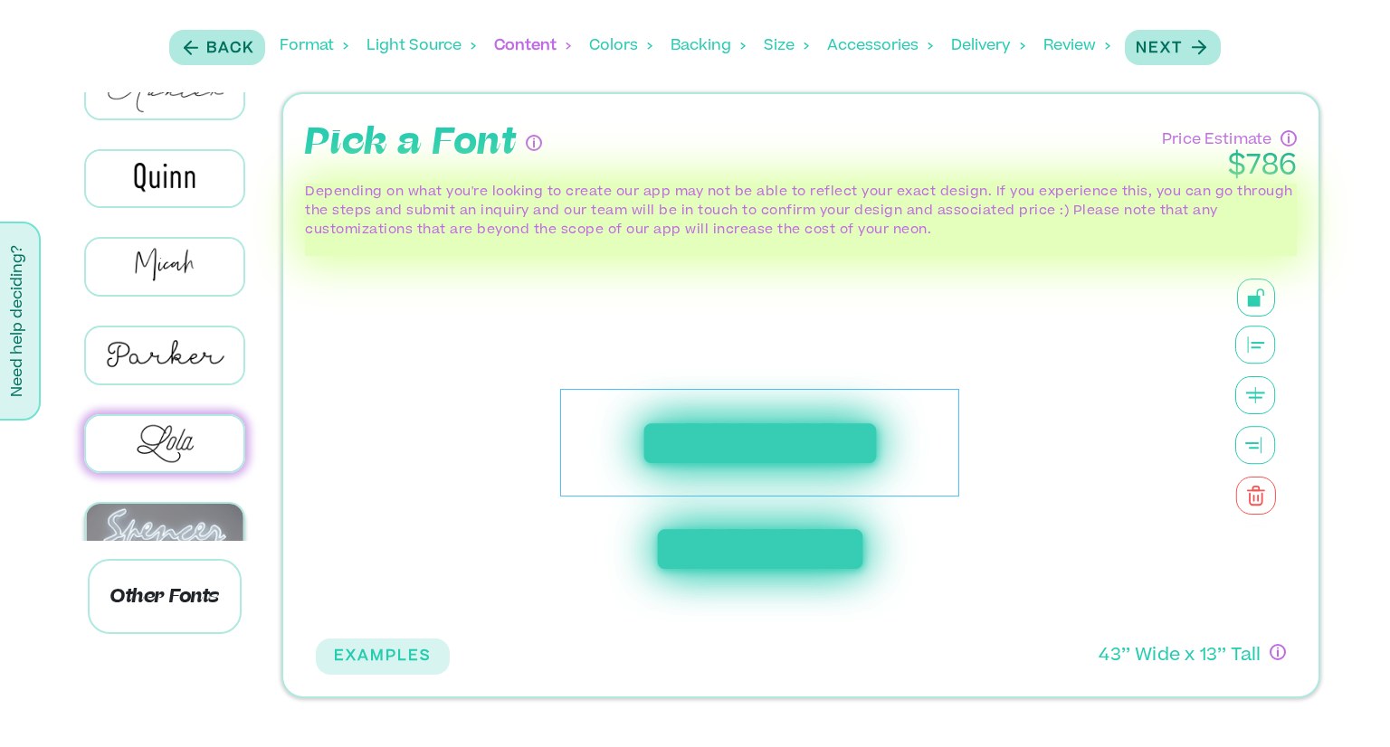
click at [201, 504] on img at bounding box center [164, 531] width 157 height 55
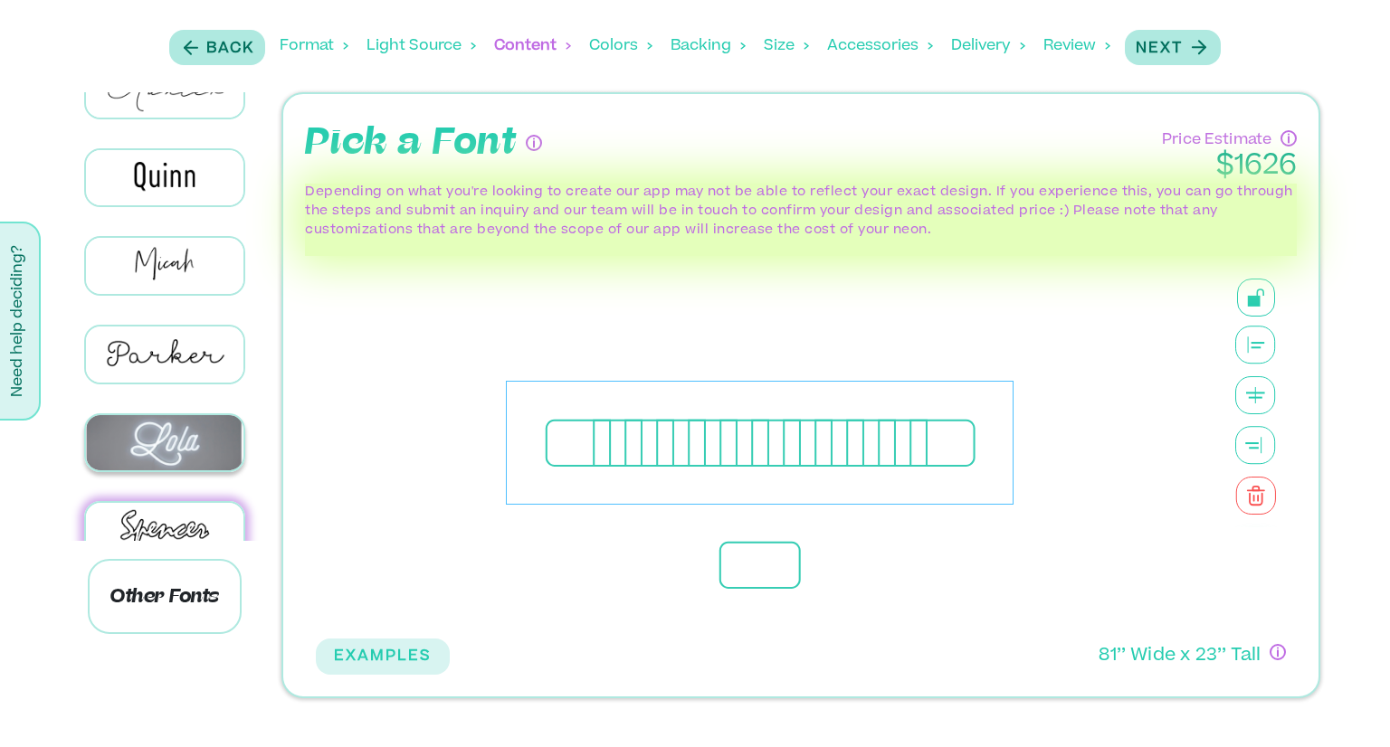
click at [171, 415] on img at bounding box center [164, 442] width 157 height 55
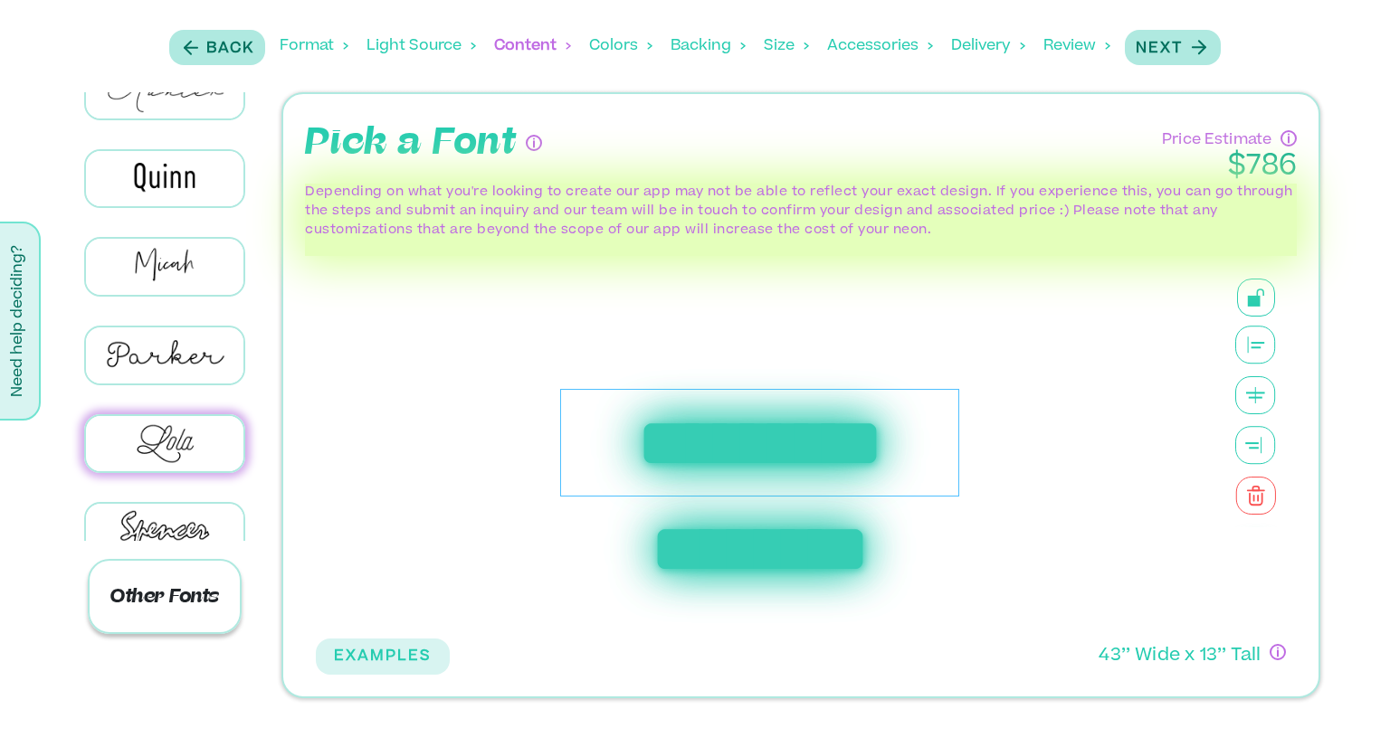
scroll to position [1017, 0]
click at [189, 598] on p "Other Fonts" at bounding box center [165, 596] width 154 height 75
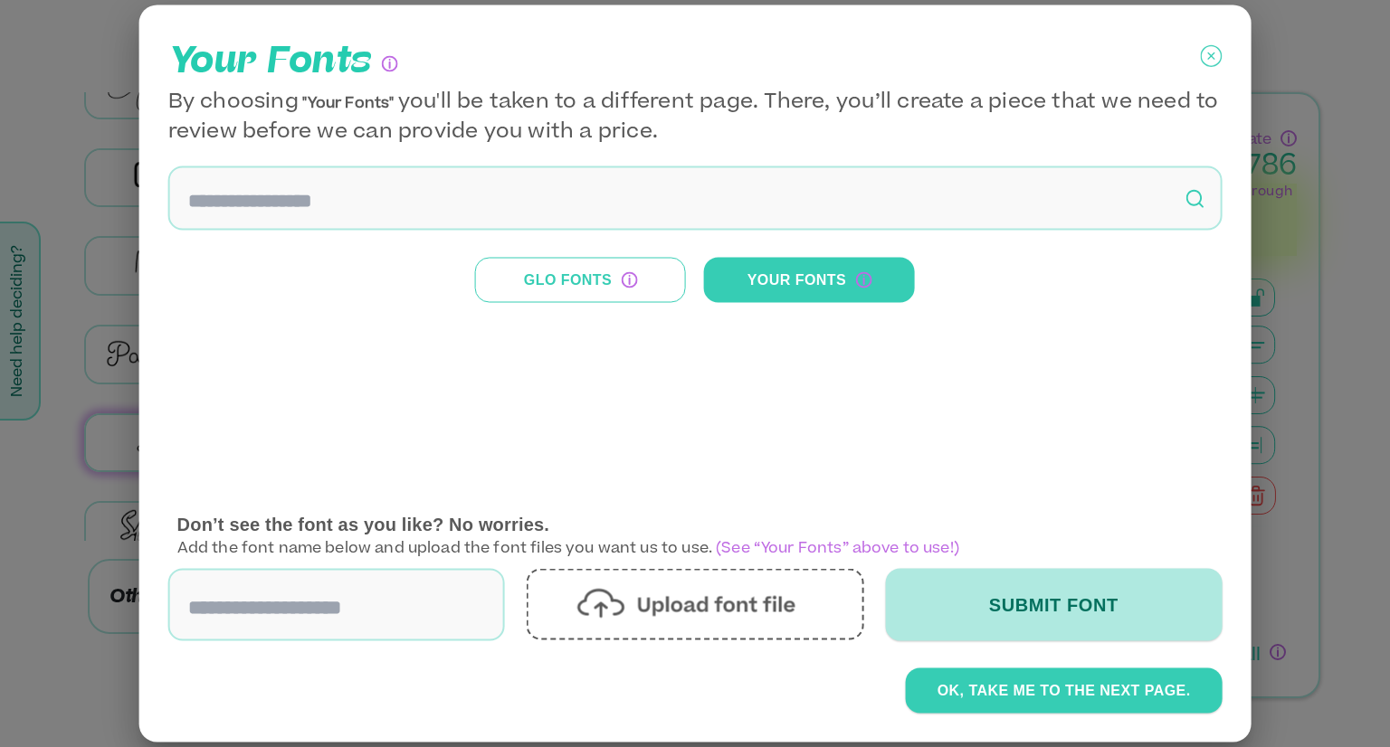
click at [70, 490] on div at bounding box center [695, 373] width 1390 height 747
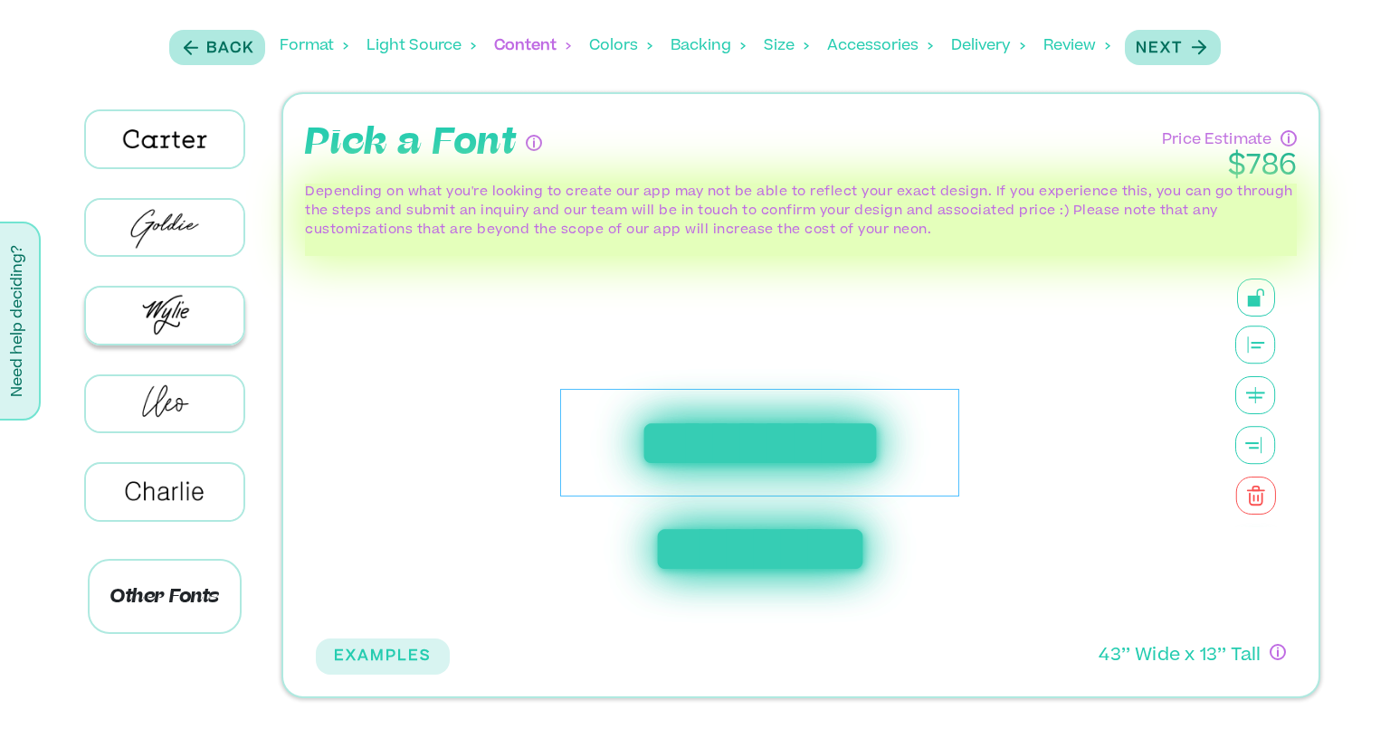
scroll to position [0, 0]
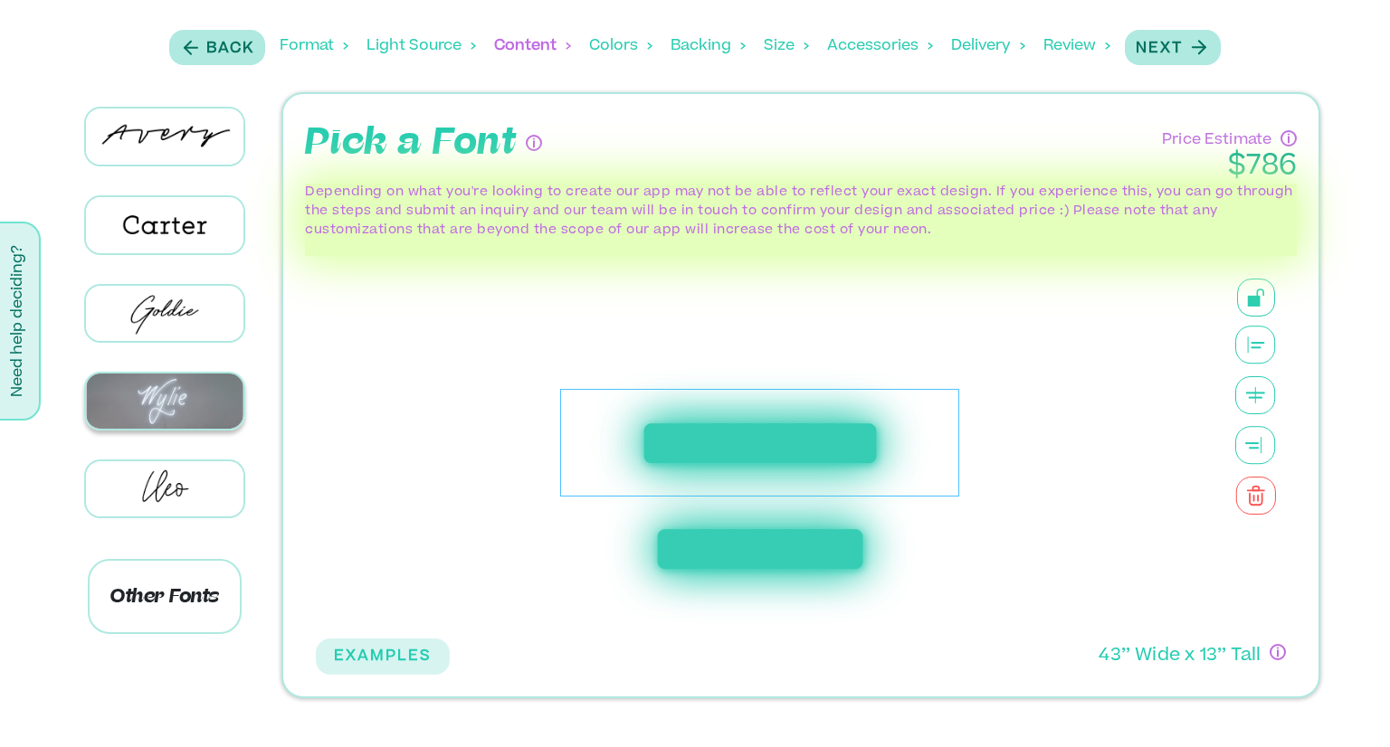
click at [167, 393] on img at bounding box center [164, 401] width 157 height 55
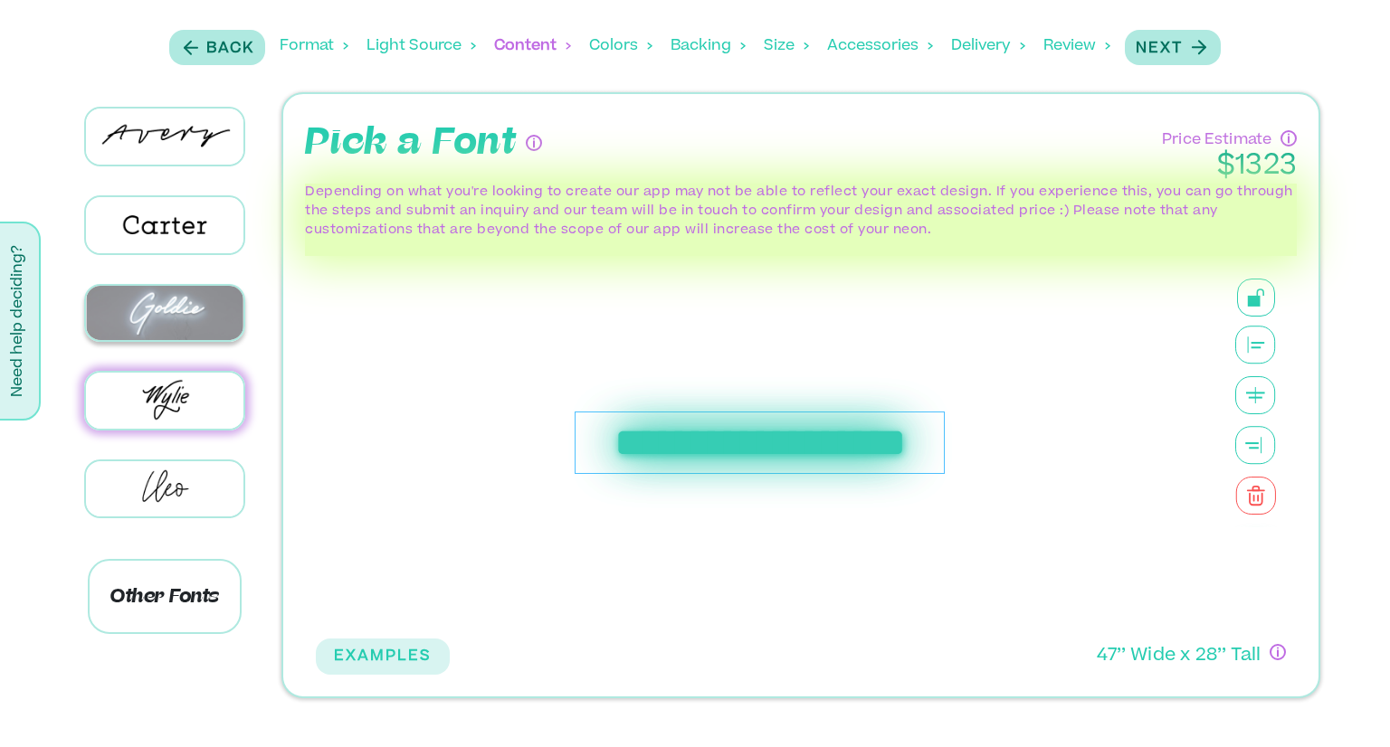
click at [174, 313] on img at bounding box center [164, 313] width 157 height 55
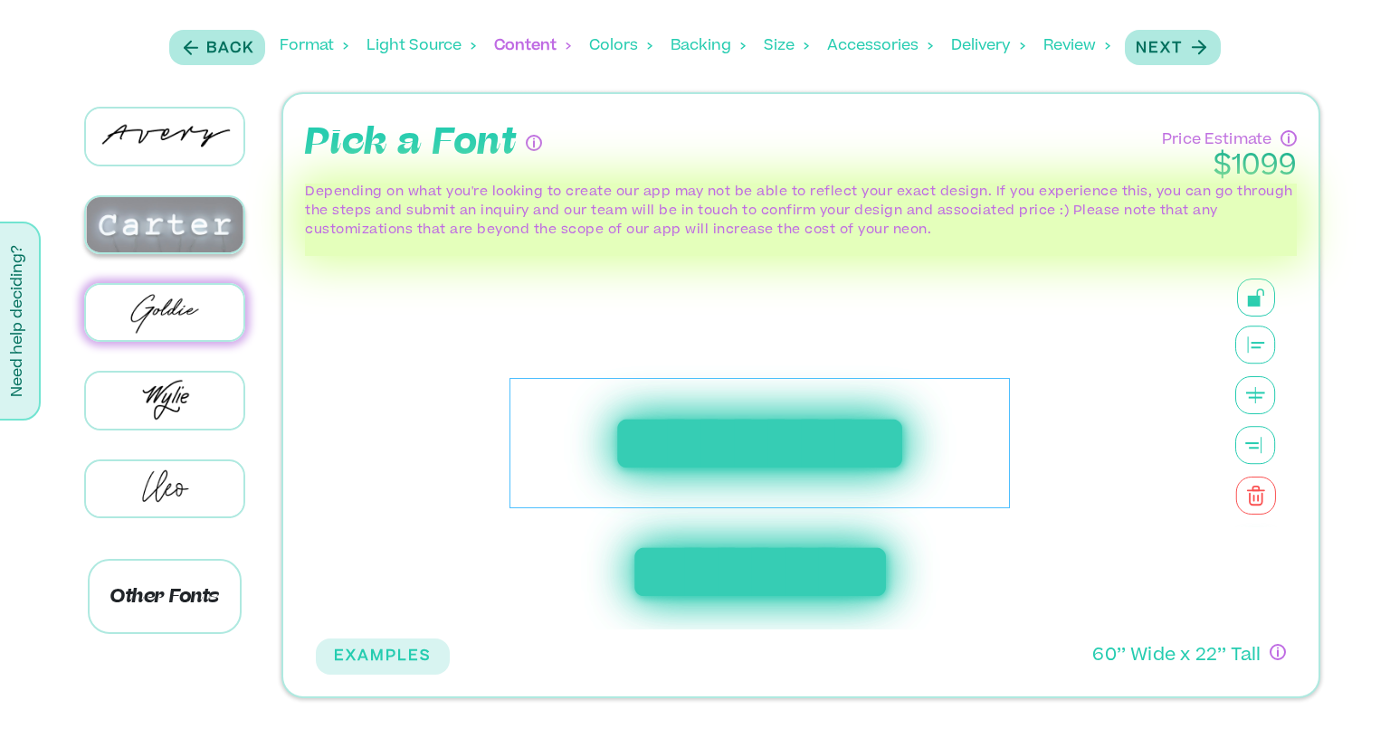
click at [111, 227] on img at bounding box center [164, 224] width 157 height 55
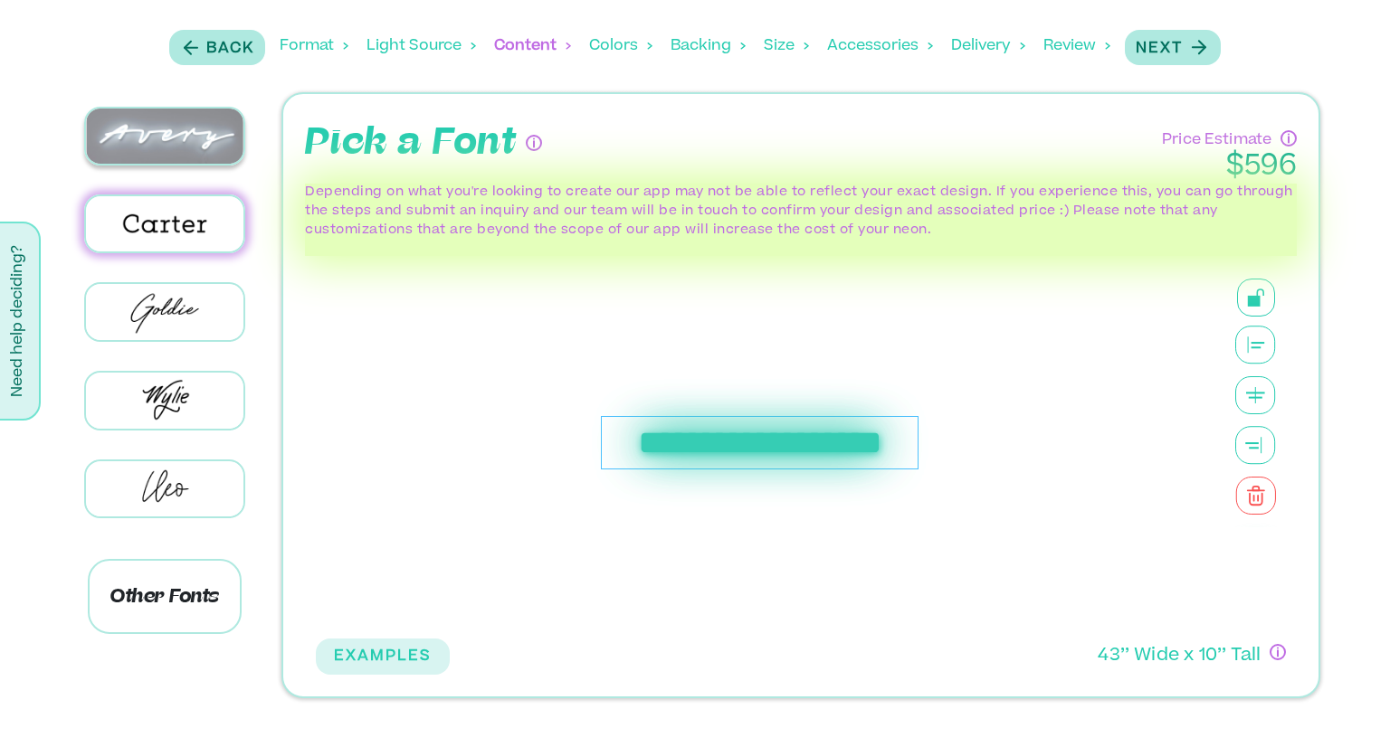
click at [157, 138] on img at bounding box center [164, 136] width 157 height 55
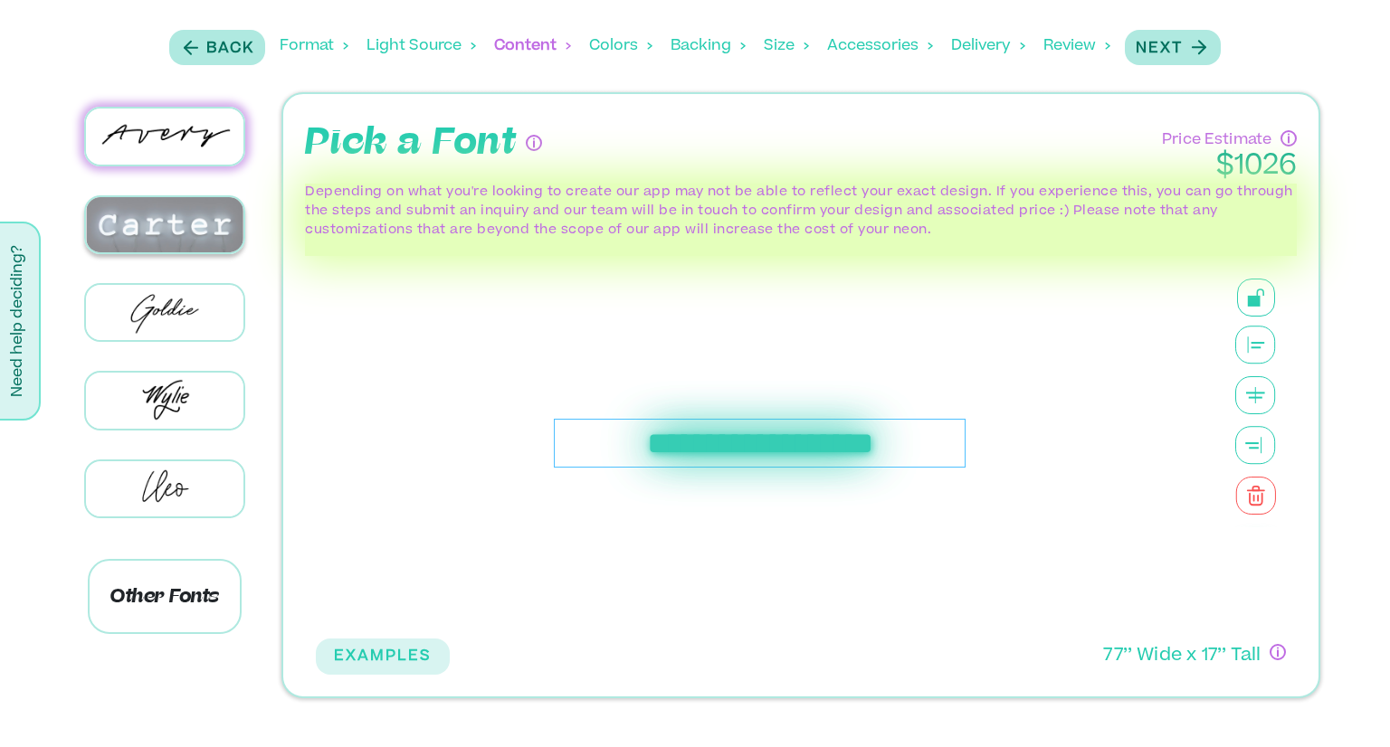
click at [155, 217] on img at bounding box center [164, 224] width 157 height 55
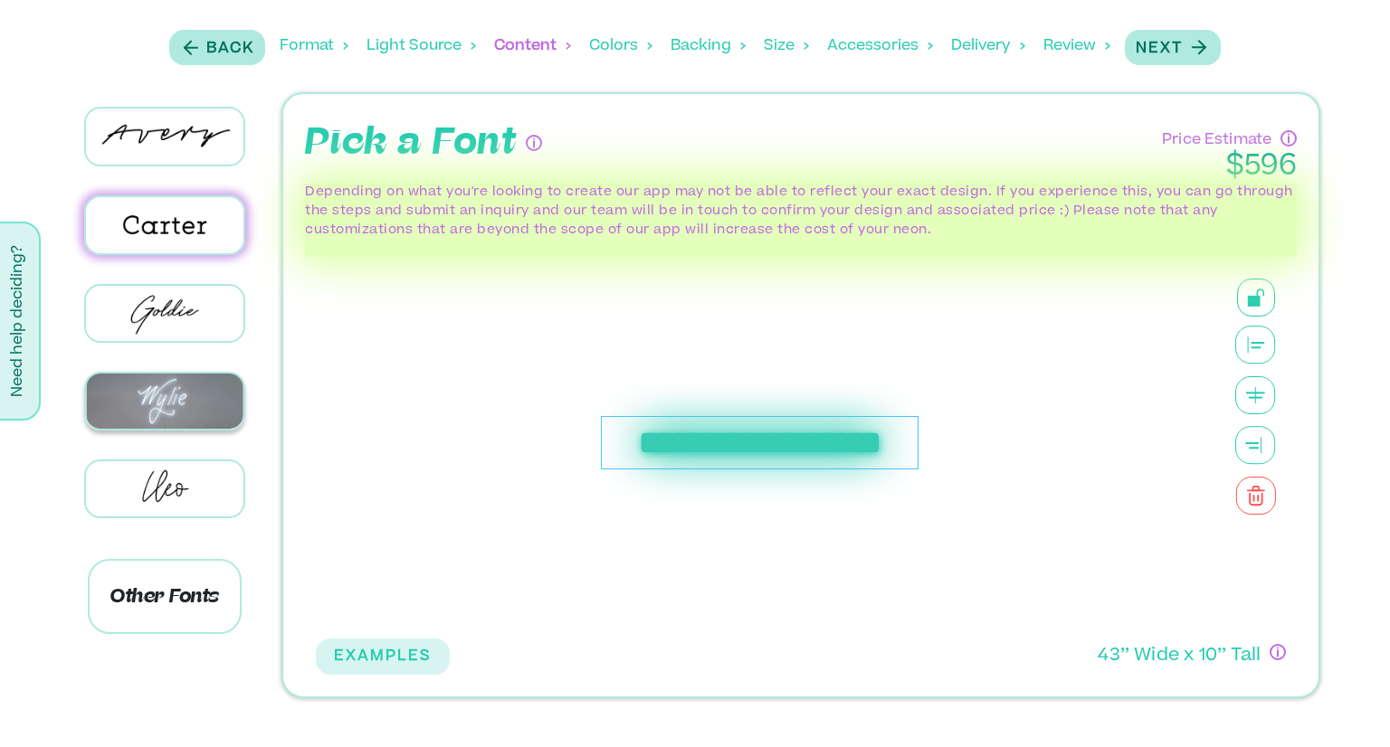
click at [197, 408] on img at bounding box center [164, 401] width 157 height 55
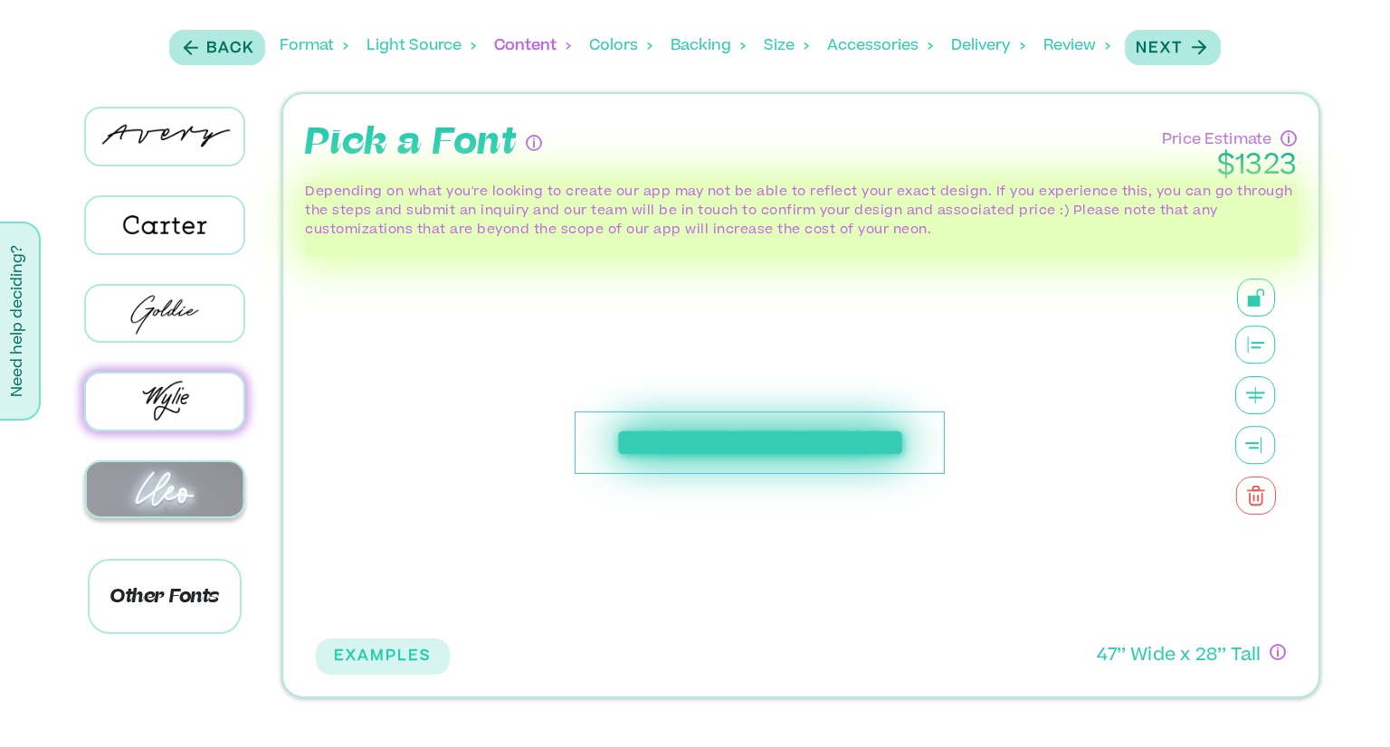
click at [205, 490] on img at bounding box center [164, 489] width 157 height 55
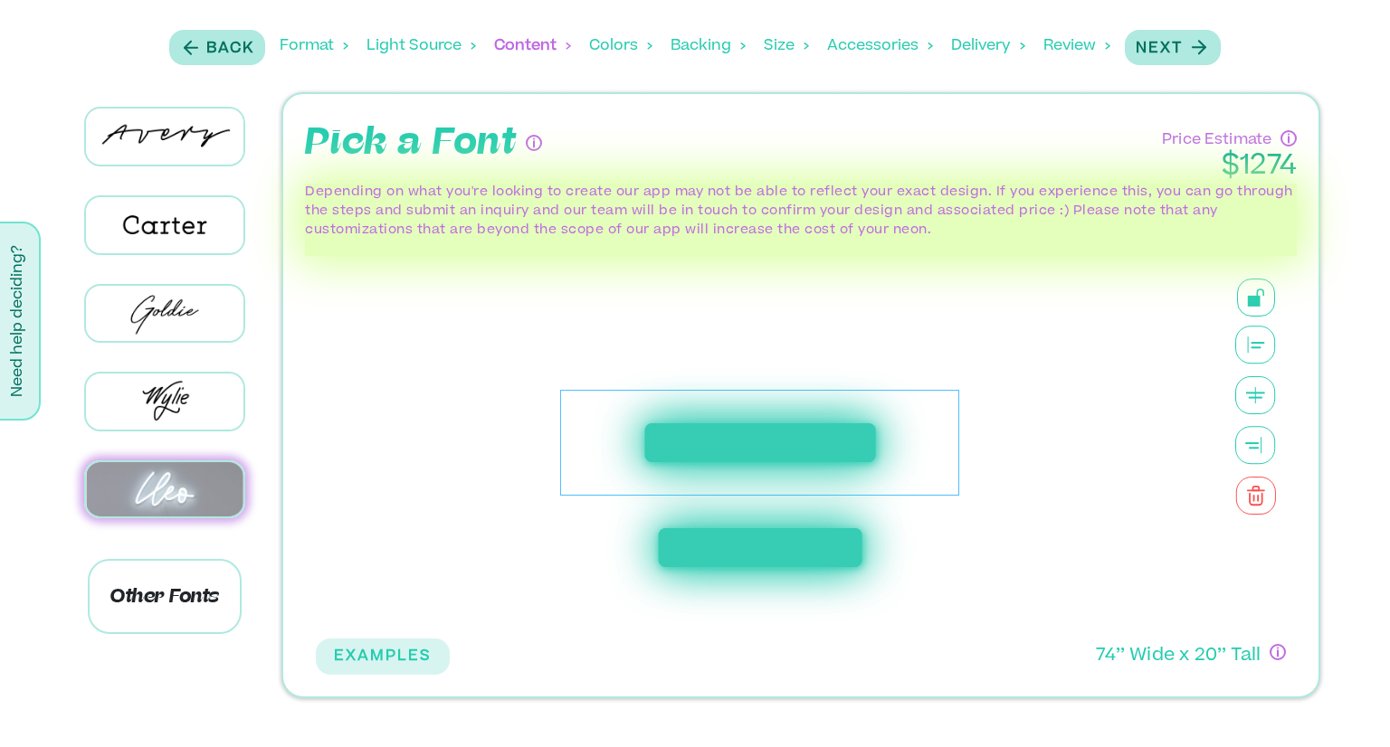
scroll to position [90, 0]
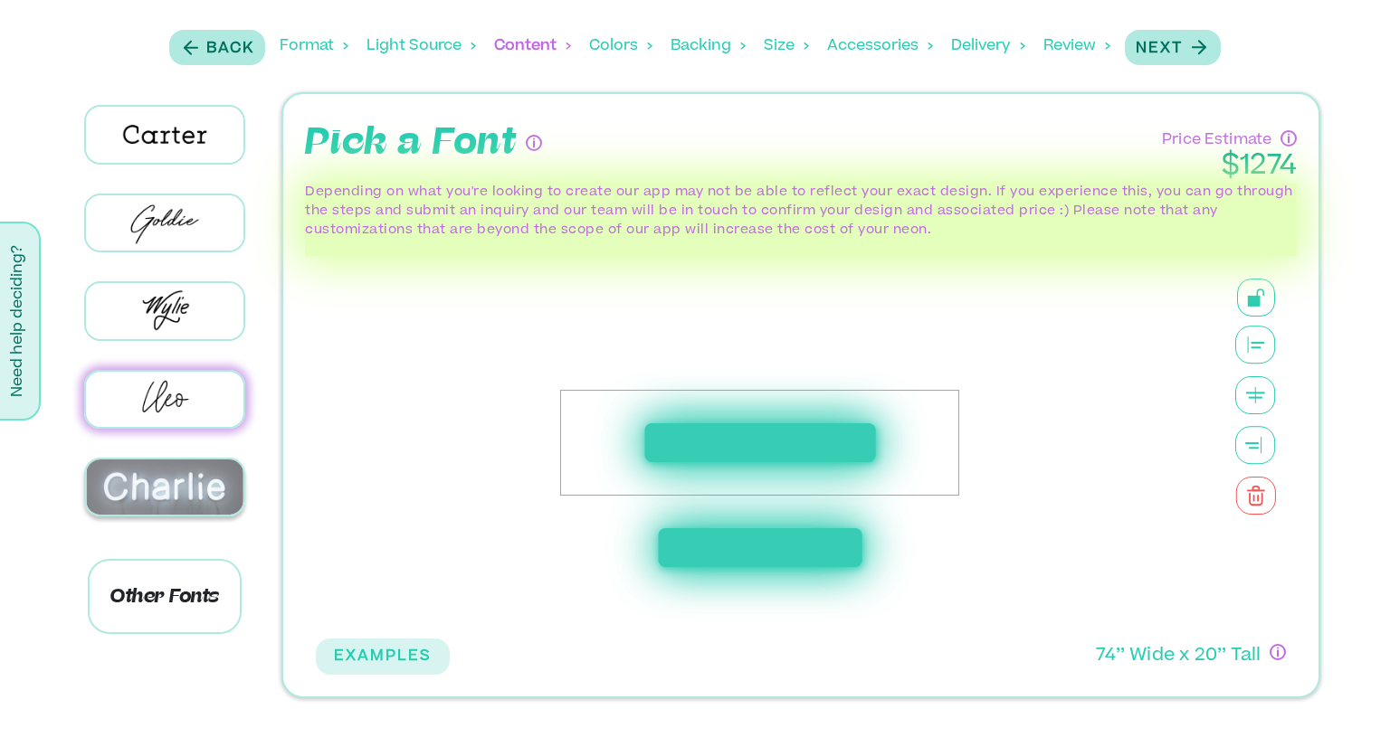
click at [132, 479] on img at bounding box center [164, 487] width 157 height 55
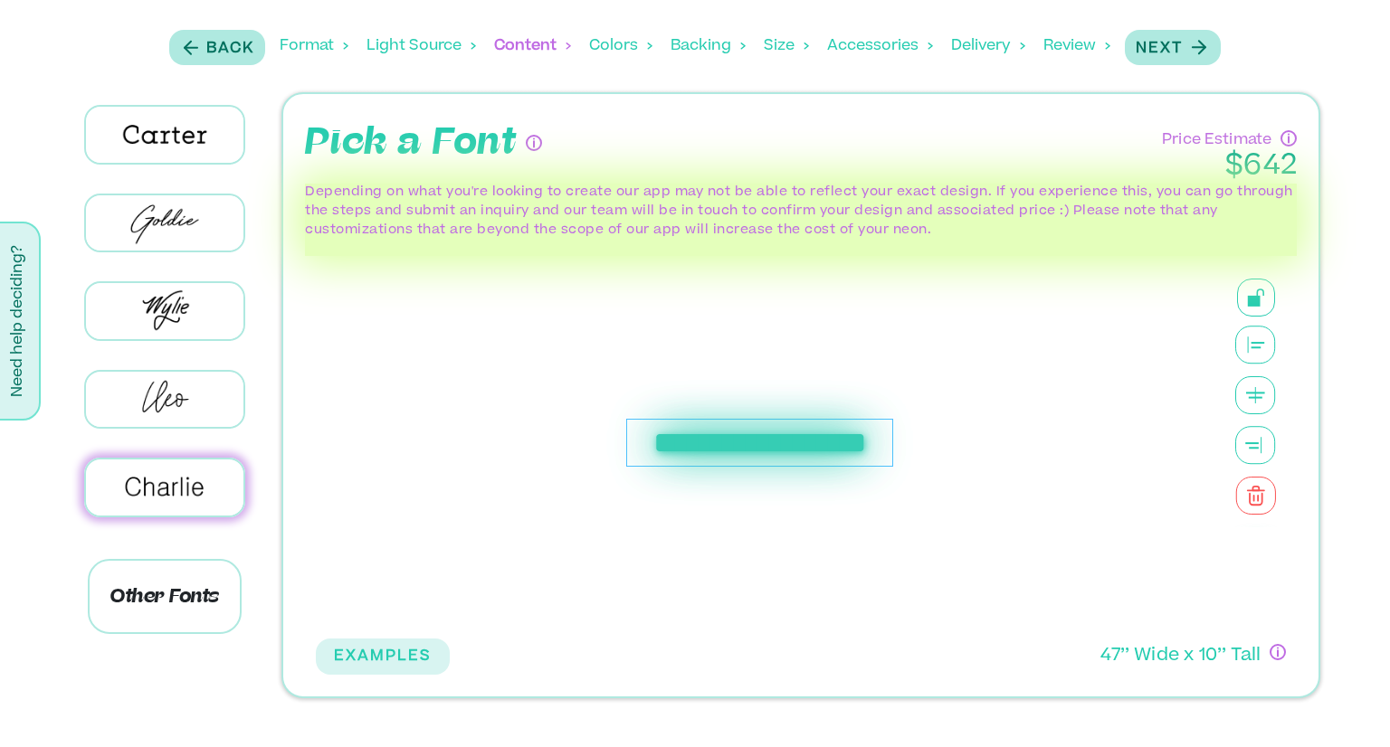
click at [799, 439] on div "**********" at bounding box center [759, 443] width 267 height 48
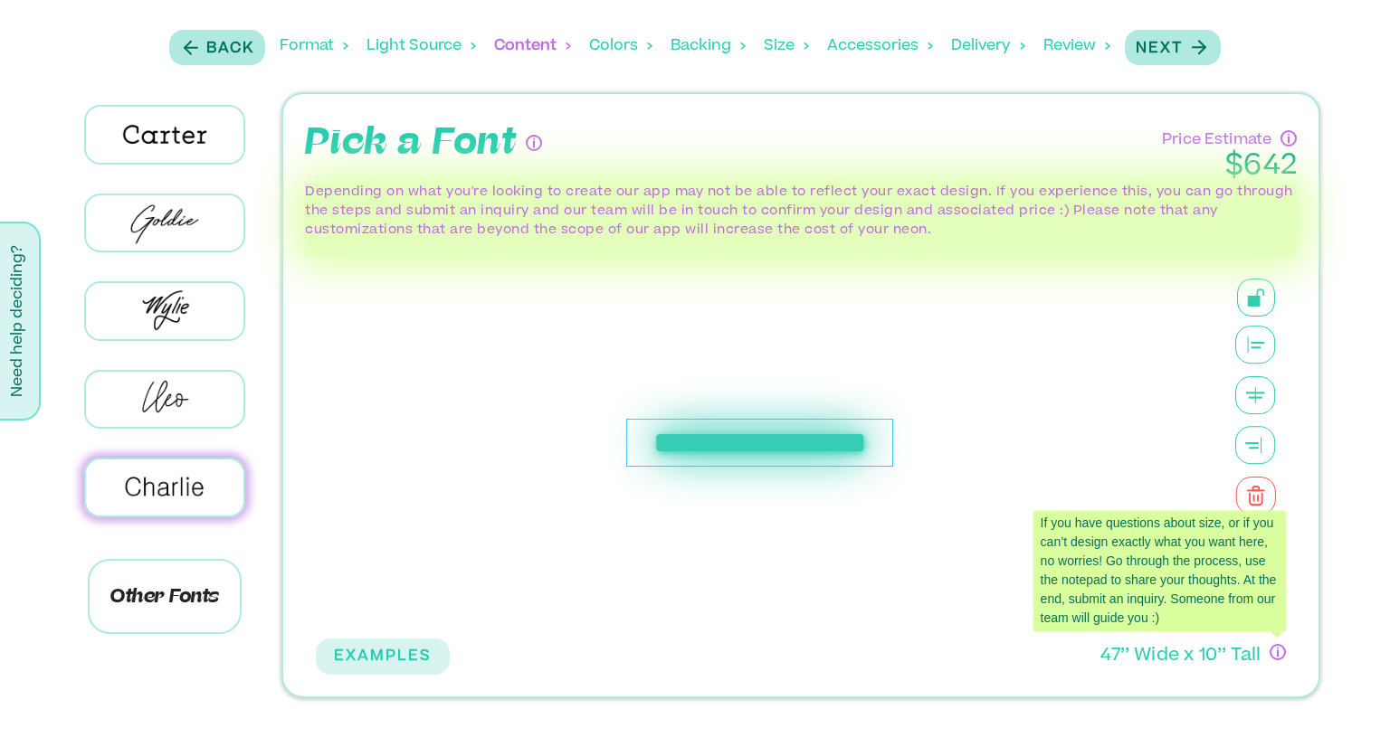
click at [1277, 656] on icon "If you have questions about size, or if you can’t design exactly what you want …" at bounding box center [1278, 652] width 16 height 16
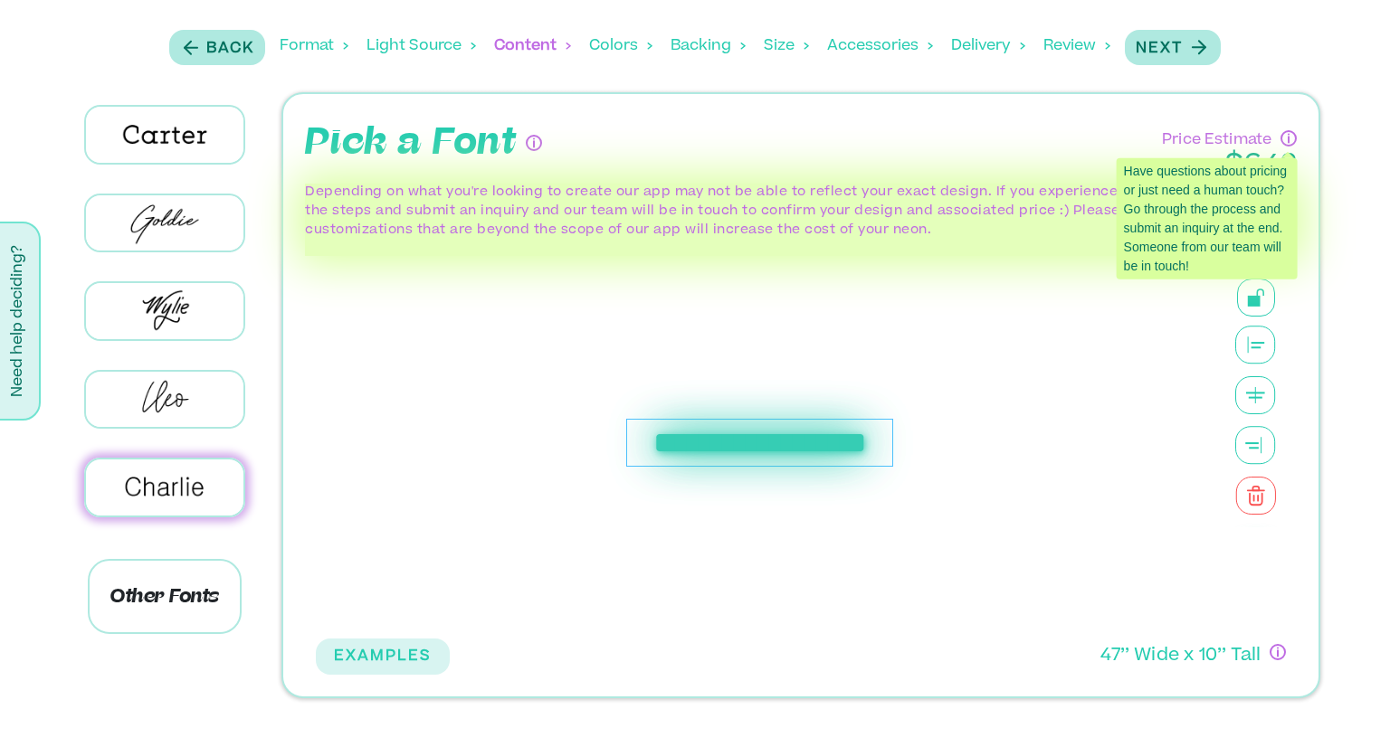
click at [1293, 136] on icon "Have questions about pricing or just need a human touch? Go through the process…" at bounding box center [1288, 138] width 16 height 16
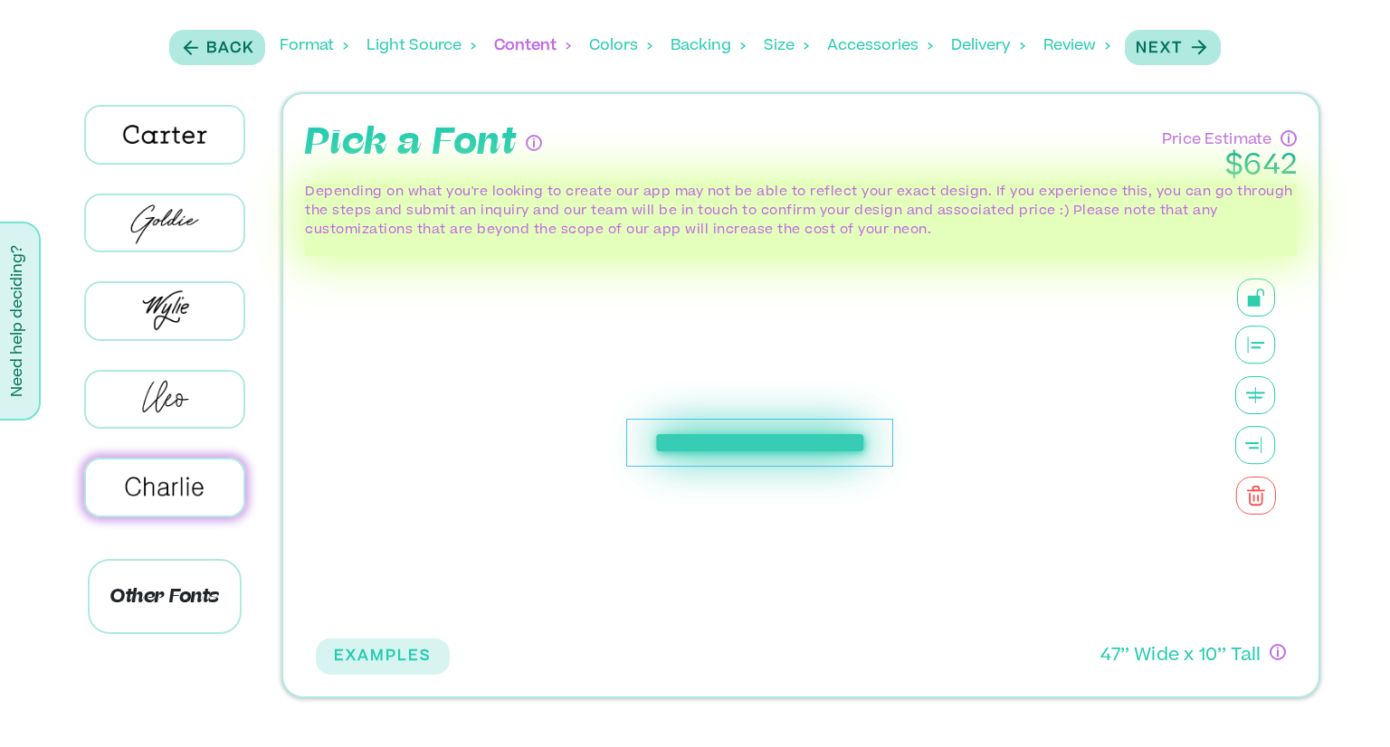
click at [1267, 294] on button at bounding box center [1256, 298] width 38 height 38
click at [744, 451] on div "**********" at bounding box center [759, 443] width 267 height 48
click at [892, 458] on div "**********" at bounding box center [759, 443] width 267 height 48
click at [1163, 35] on div "Next" at bounding box center [1173, 47] width 74 height 24
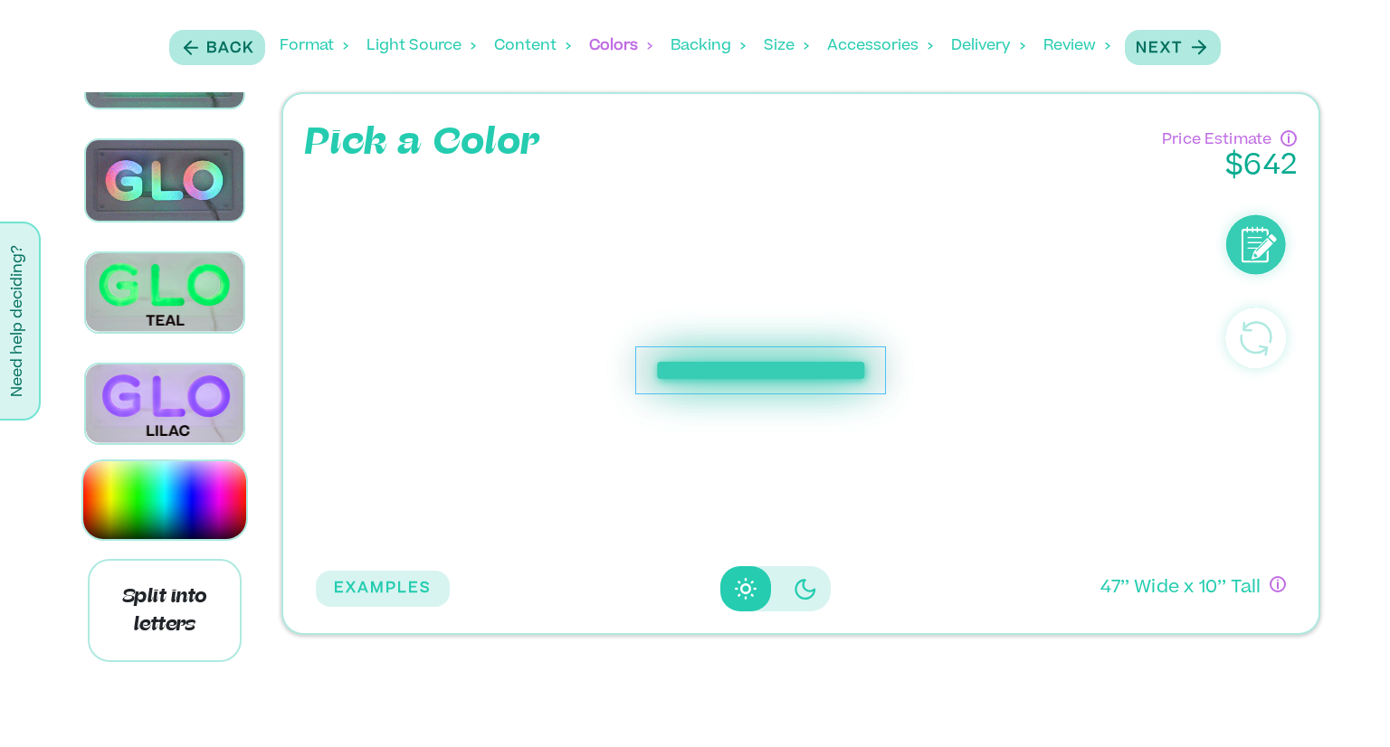
scroll to position [2262, 0]
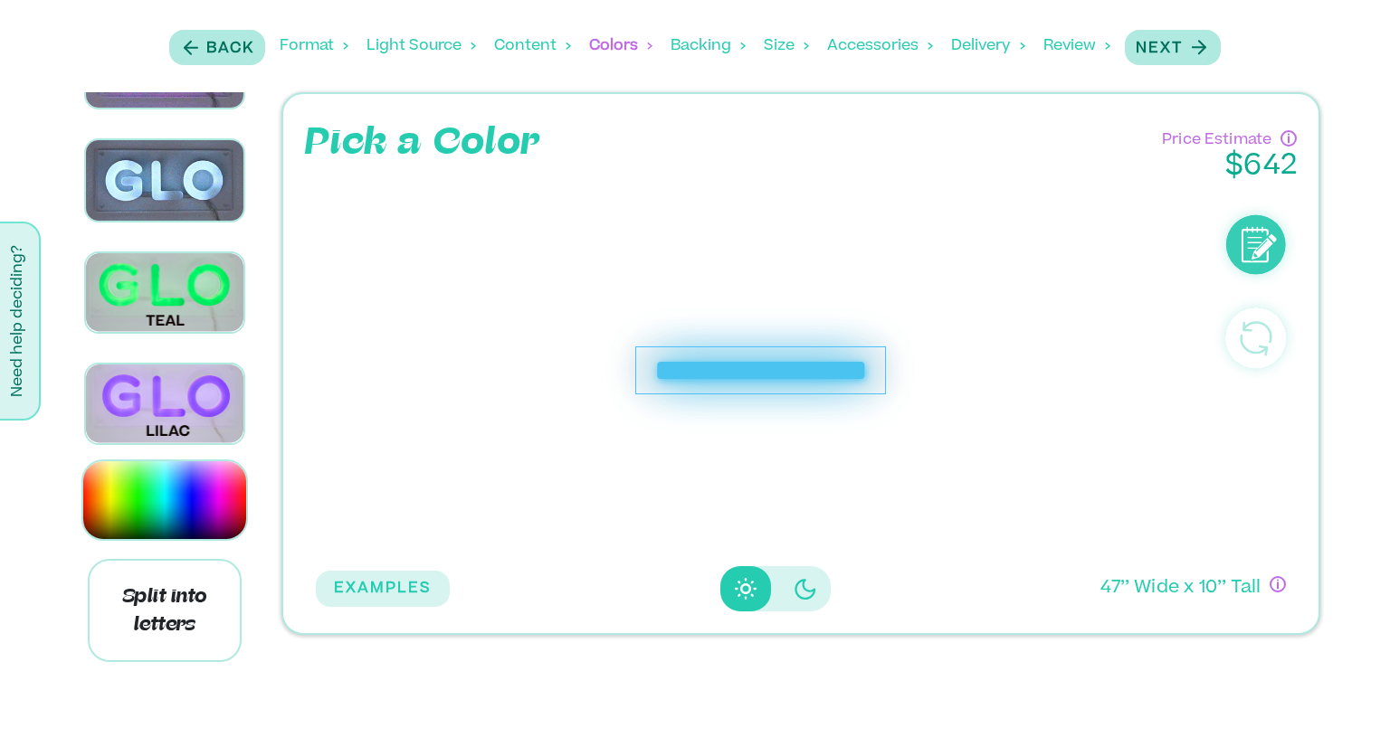
click at [796, 586] on icon "Disabled elevation buttons" at bounding box center [806, 589] width 22 height 22
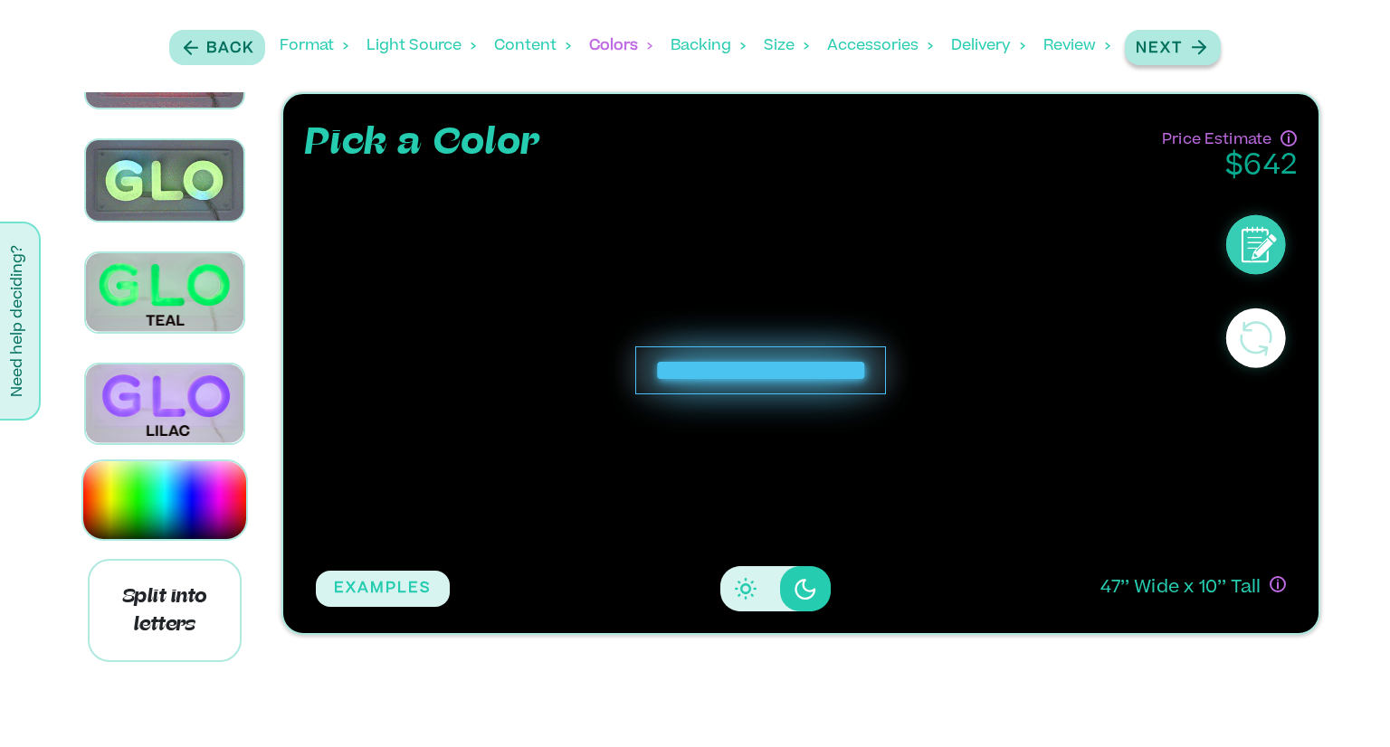
click at [1173, 48] on p "Next" at bounding box center [1159, 49] width 47 height 22
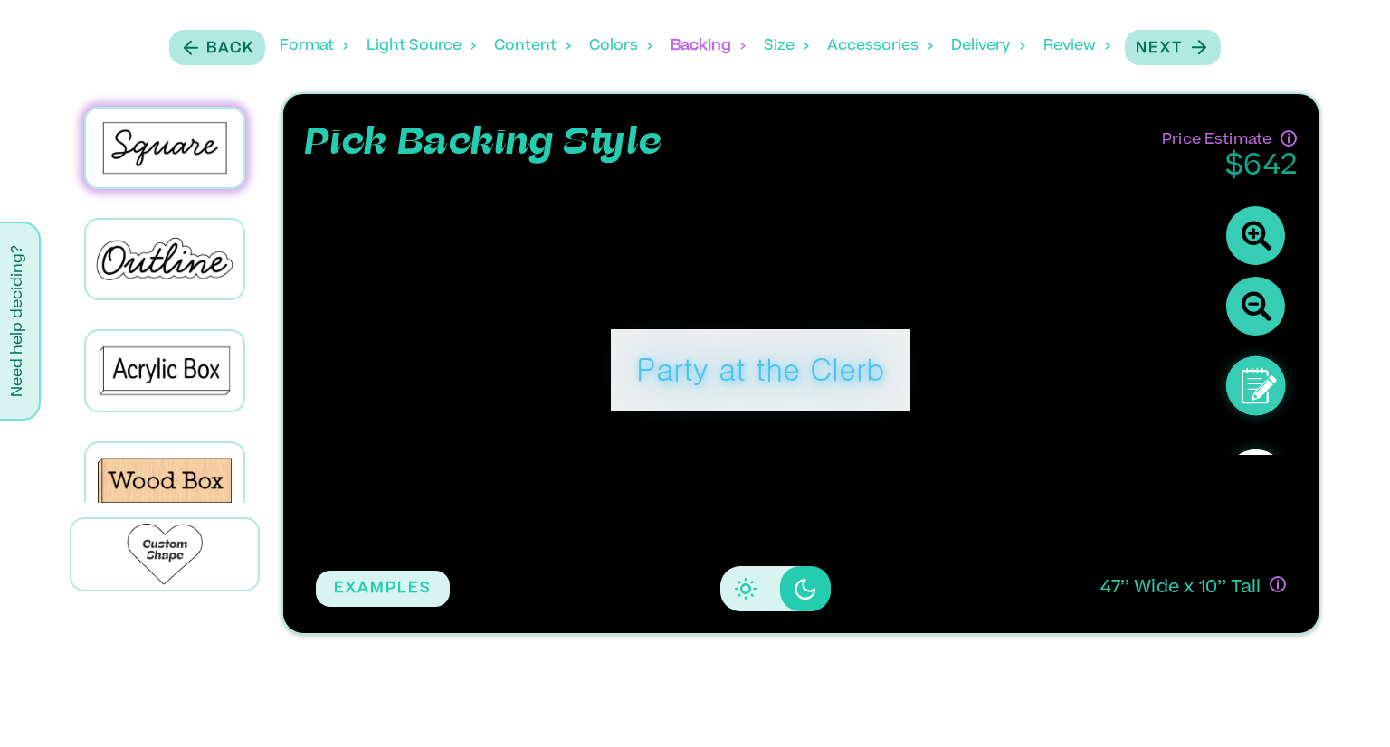
click at [831, 372] on div "Party at the Clerb" at bounding box center [761, 370] width 300 height 82
click at [185, 260] on p "Outline" at bounding box center [164, 260] width 51 height 22
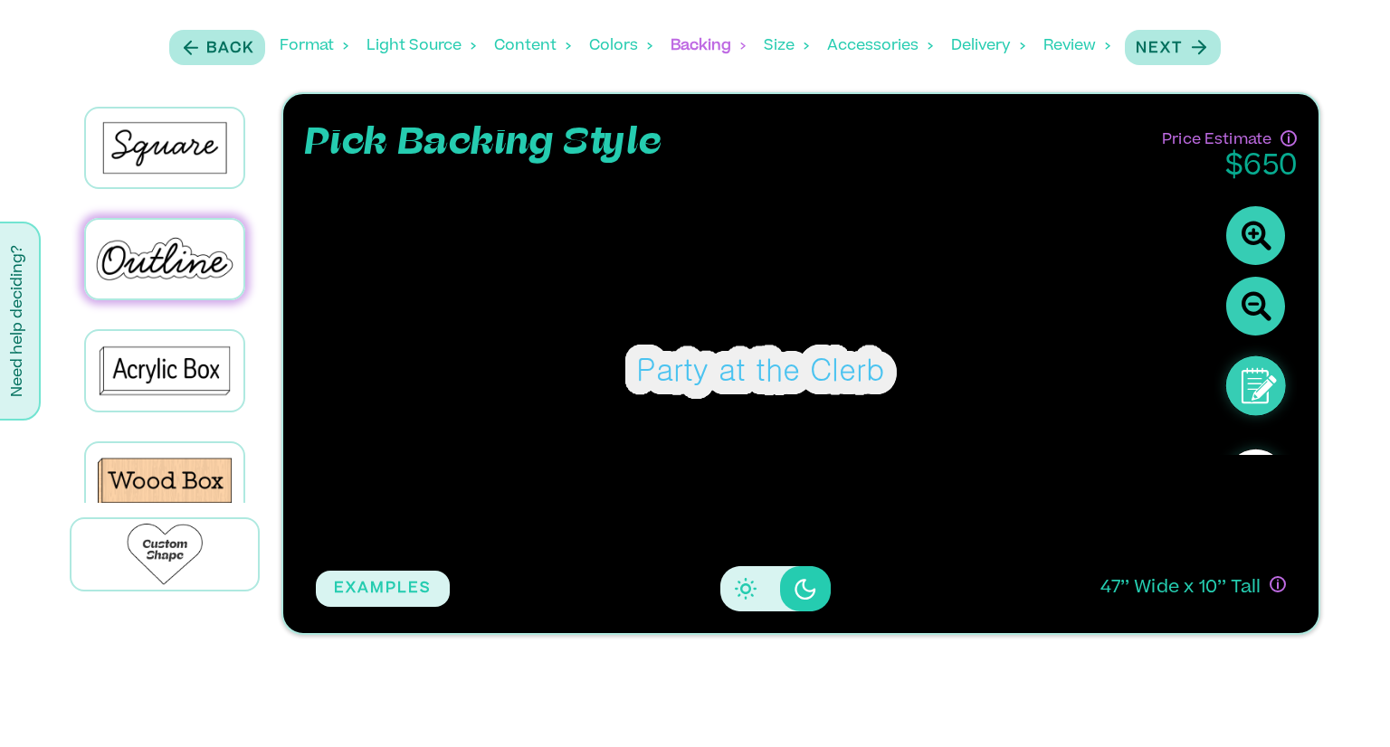
click at [1256, 303] on icon at bounding box center [1255, 306] width 59 height 59
click at [1253, 304] on icon at bounding box center [1255, 306] width 59 height 59
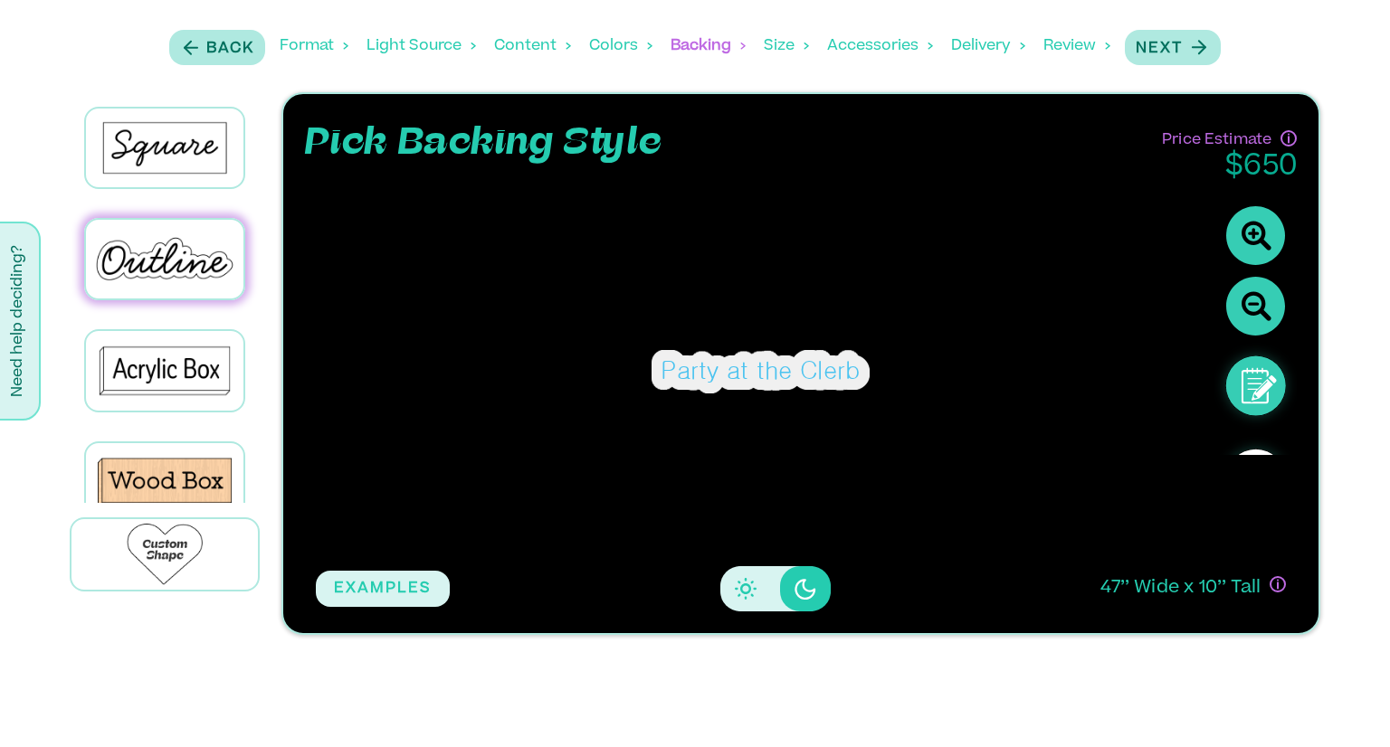
click at [1253, 304] on icon at bounding box center [1255, 306] width 59 height 59
click at [1266, 212] on icon at bounding box center [1255, 235] width 59 height 59
click at [1267, 214] on icon at bounding box center [1255, 235] width 59 height 59
click at [1265, 215] on icon at bounding box center [1255, 235] width 59 height 59
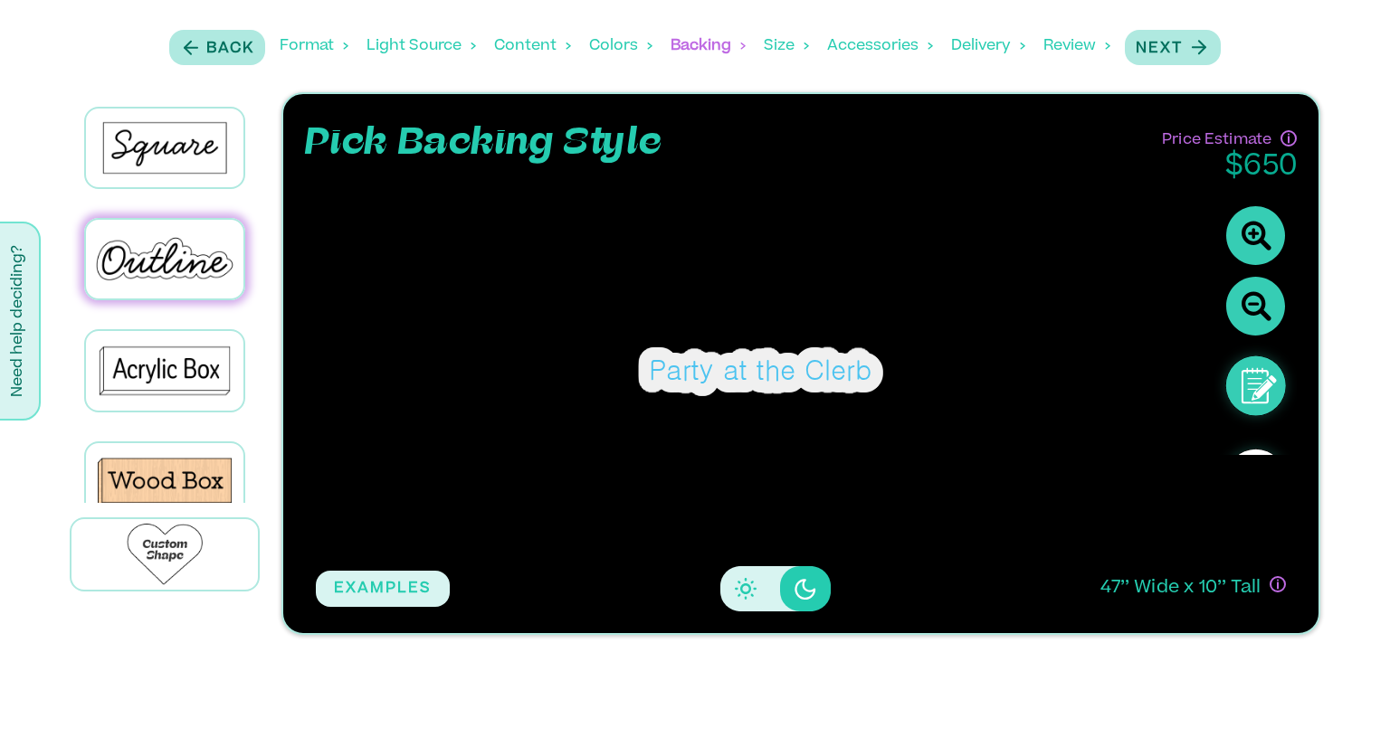
click at [1265, 215] on icon at bounding box center [1255, 235] width 59 height 59
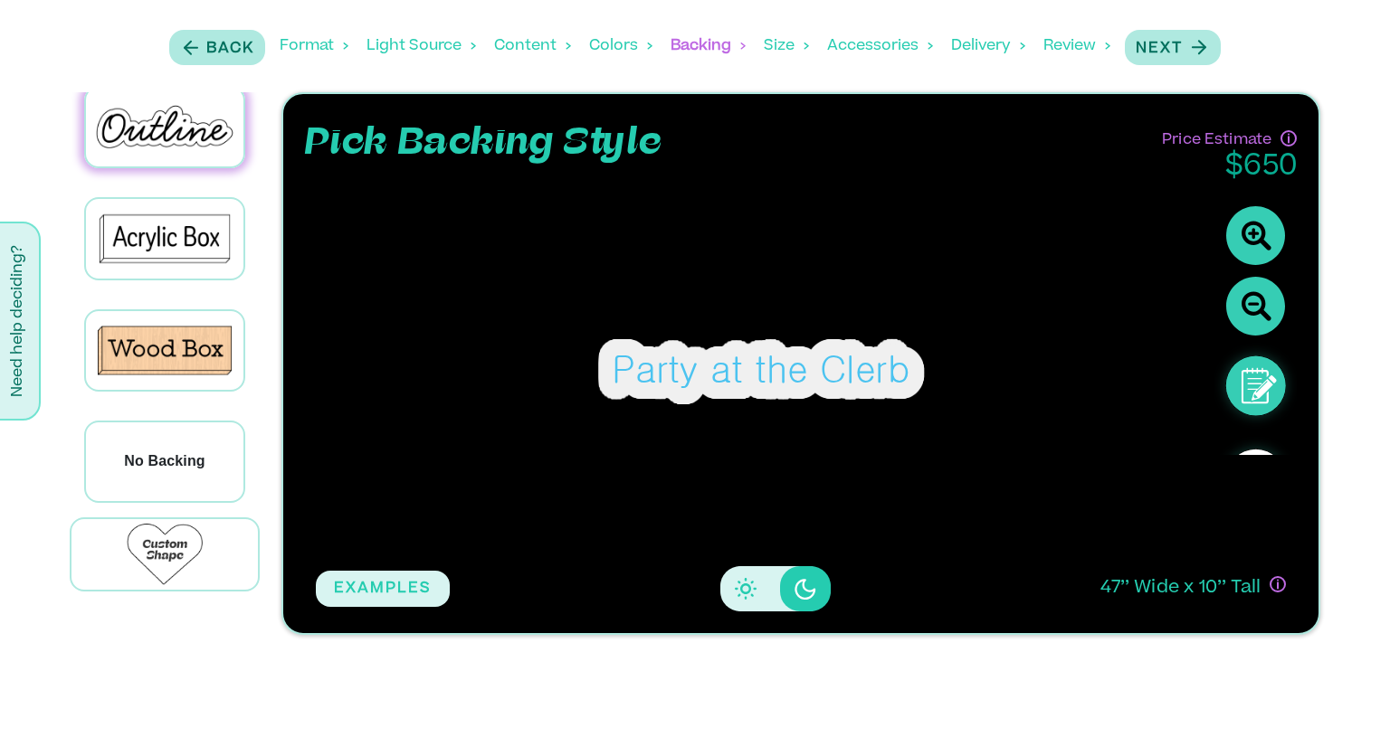
scroll to position [133, 0]
click at [204, 444] on div "No Backing" at bounding box center [164, 461] width 157 height 79
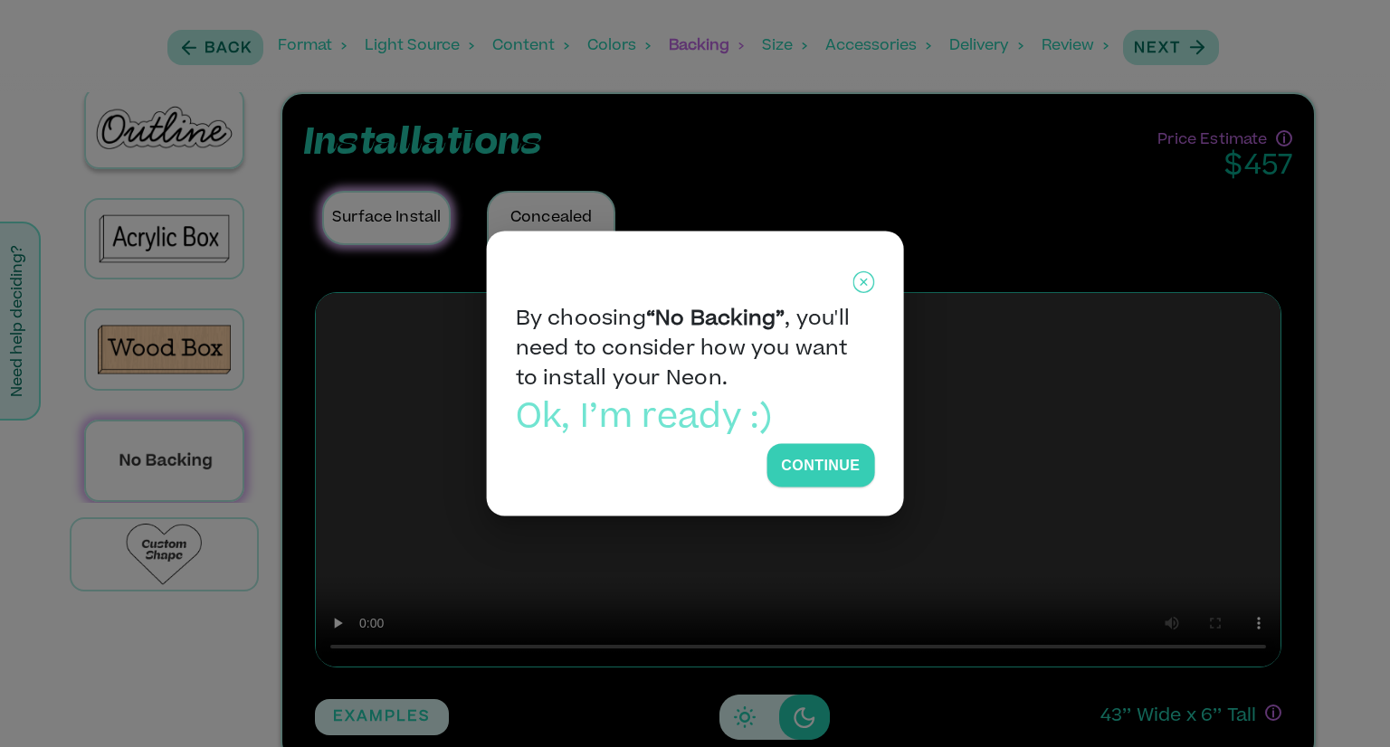
click at [864, 286] on icon at bounding box center [863, 283] width 22 height 45
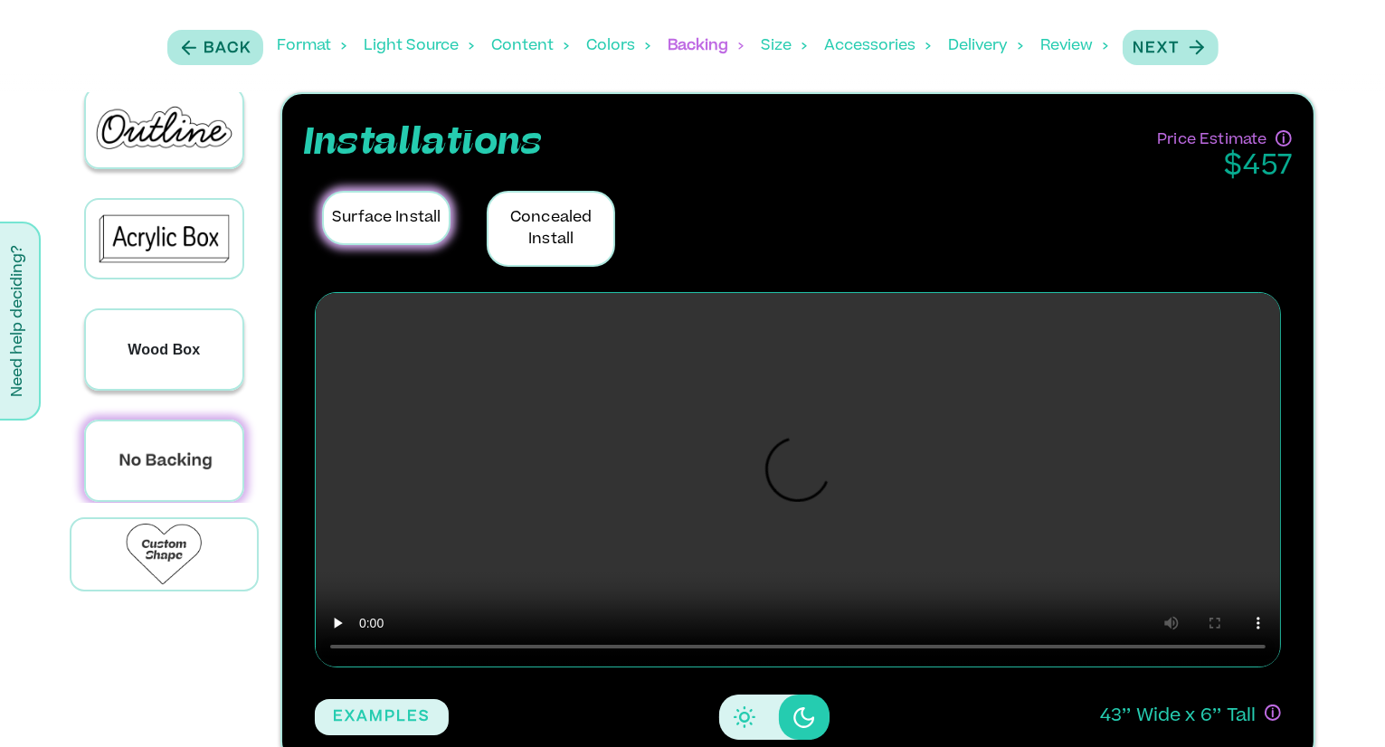
click at [189, 345] on p "Wood Box" at bounding box center [164, 350] width 72 height 22
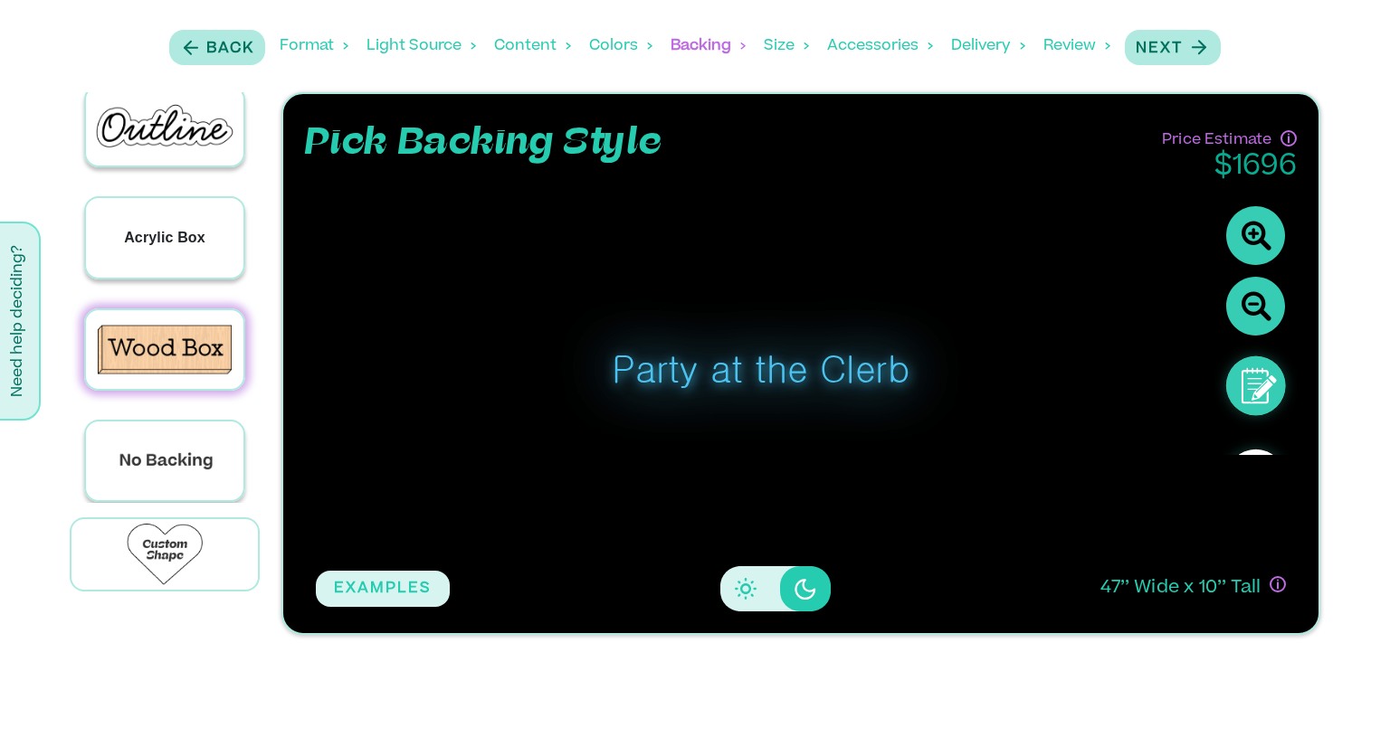
click at [170, 232] on p "Acrylic Box" at bounding box center [164, 238] width 81 height 22
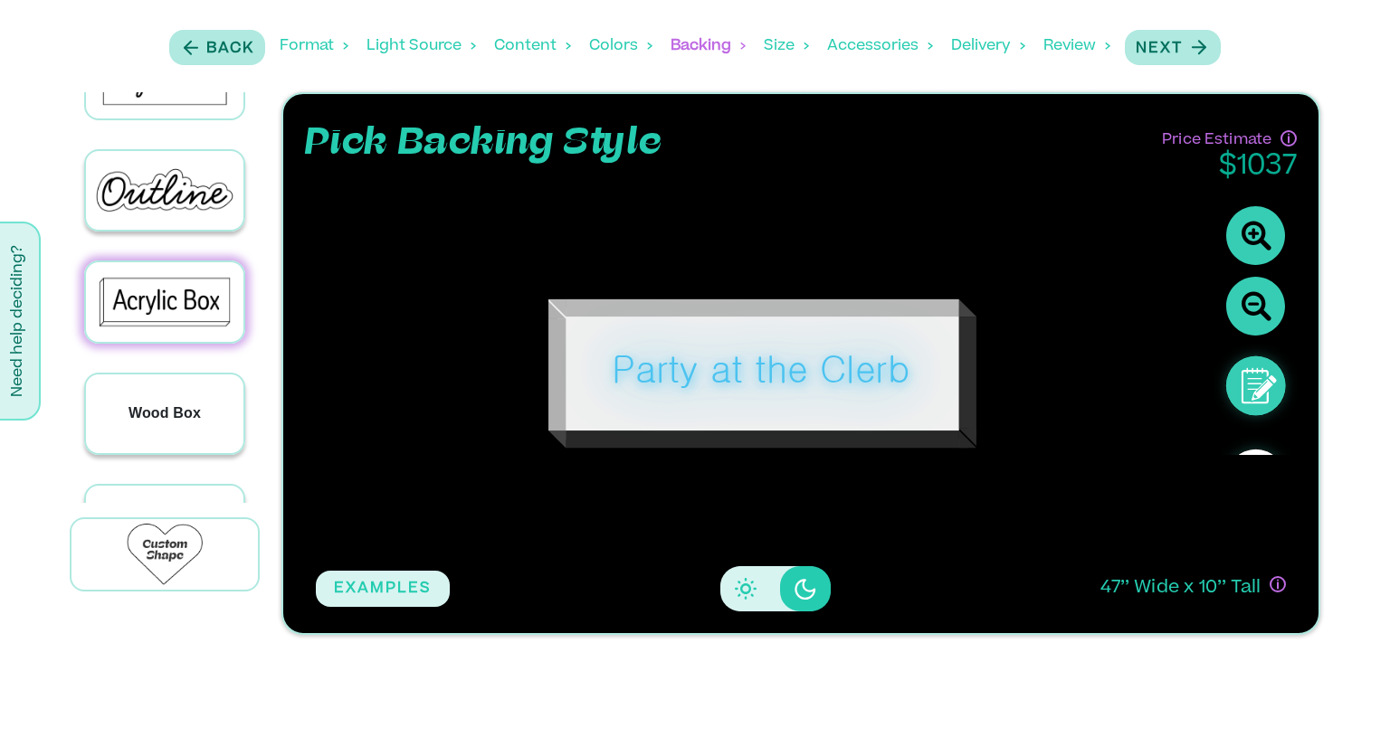
scroll to position [0, 0]
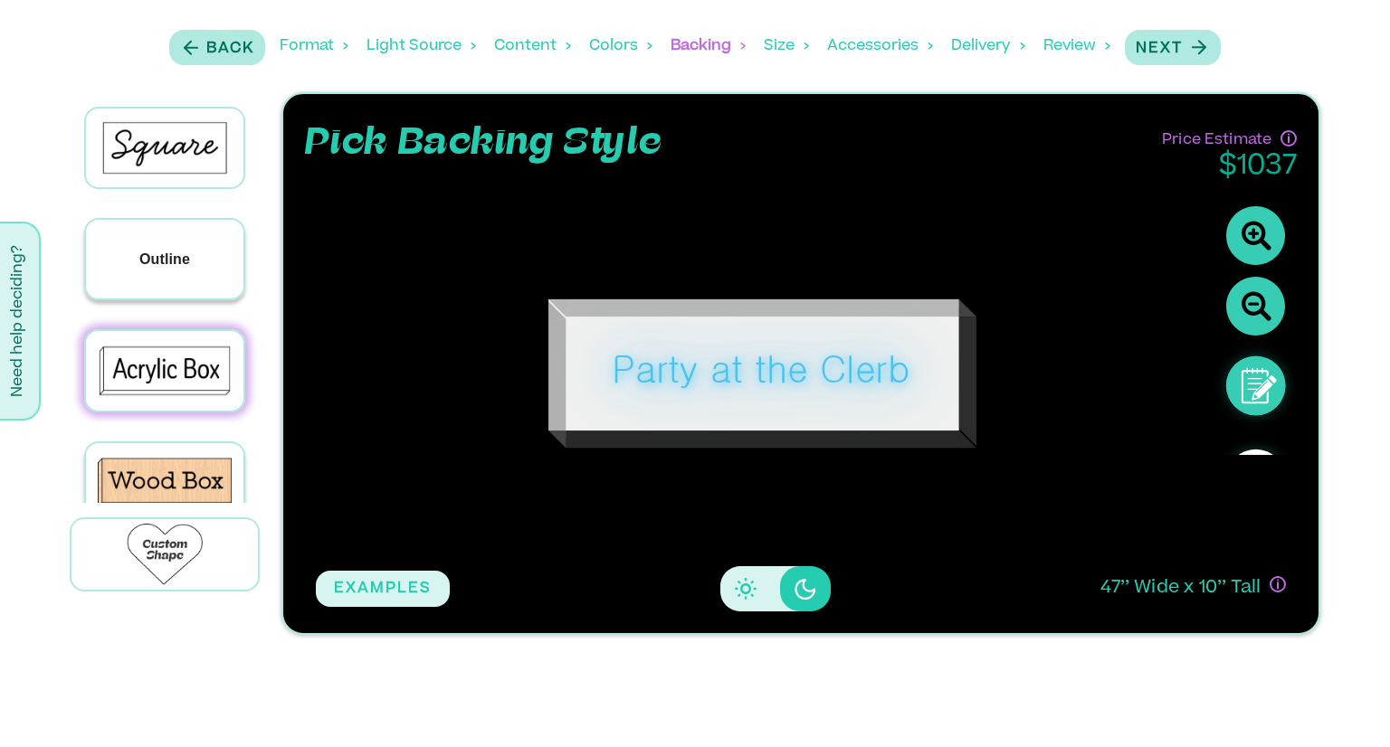
click at [184, 263] on p "Outline" at bounding box center [164, 260] width 51 height 22
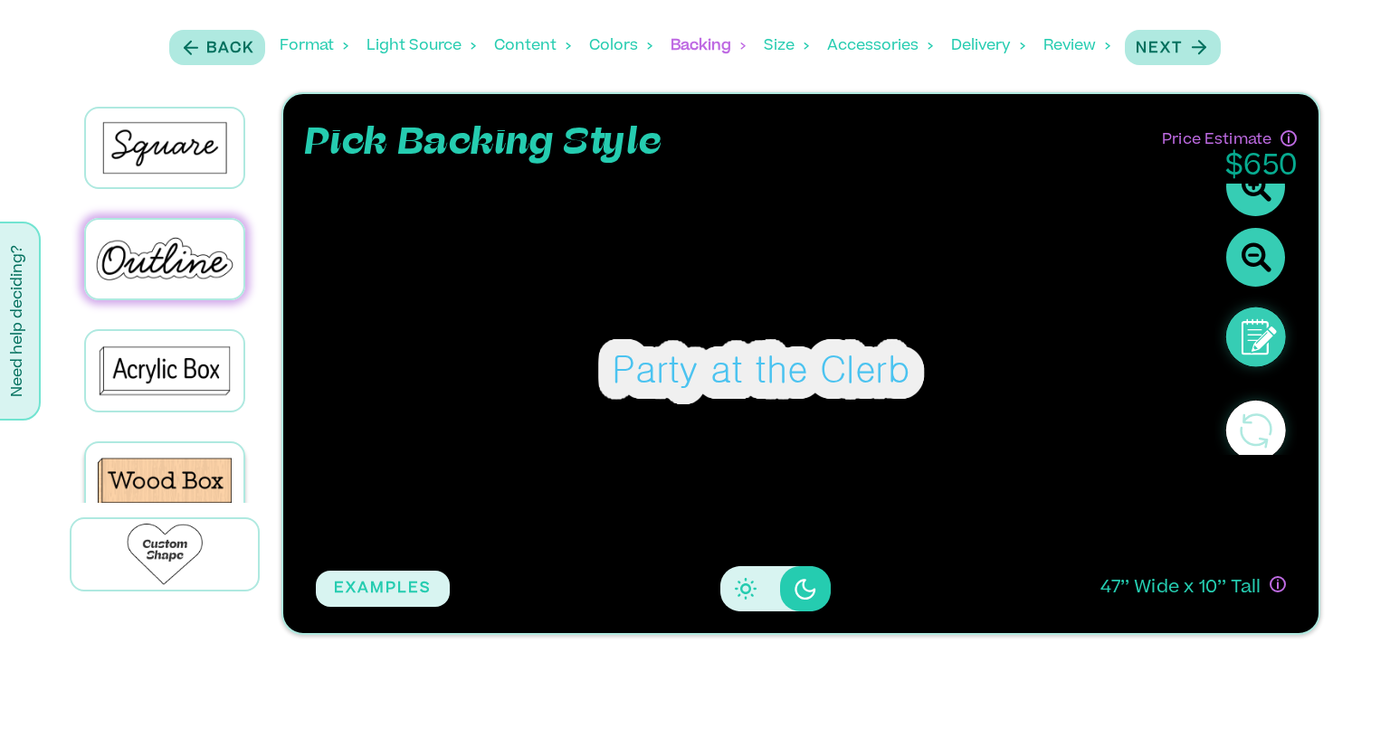
scroll to position [92, 0]
